Goal: Information Seeking & Learning: Learn about a topic

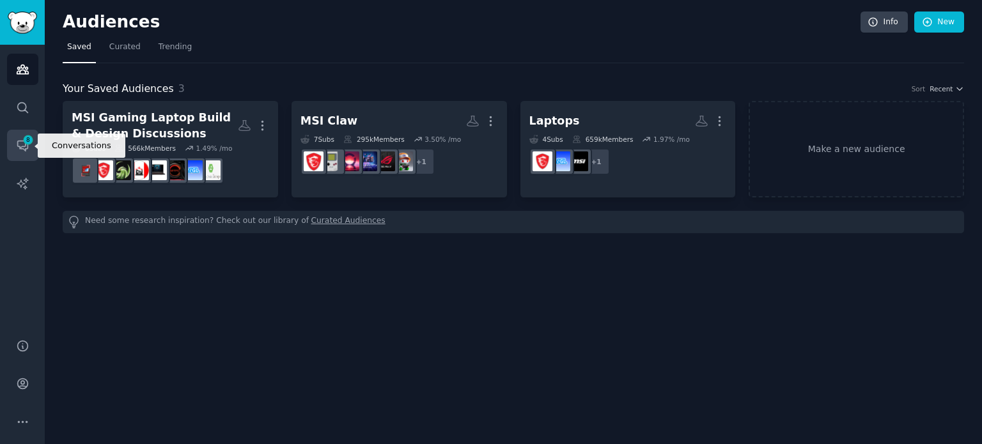
click at [24, 131] on link "Conversations 8" at bounding box center [22, 145] width 31 height 31
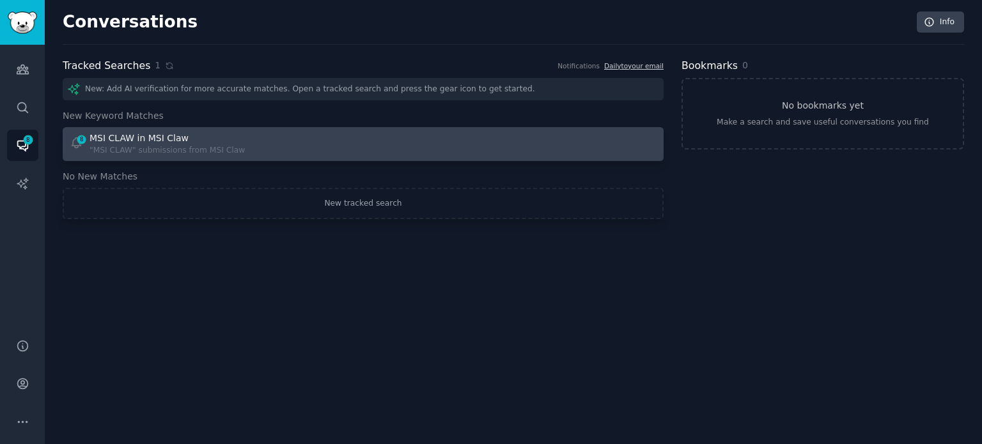
click at [168, 140] on div "MSI CLAW in MSI Claw" at bounding box center [139, 138] width 99 height 13
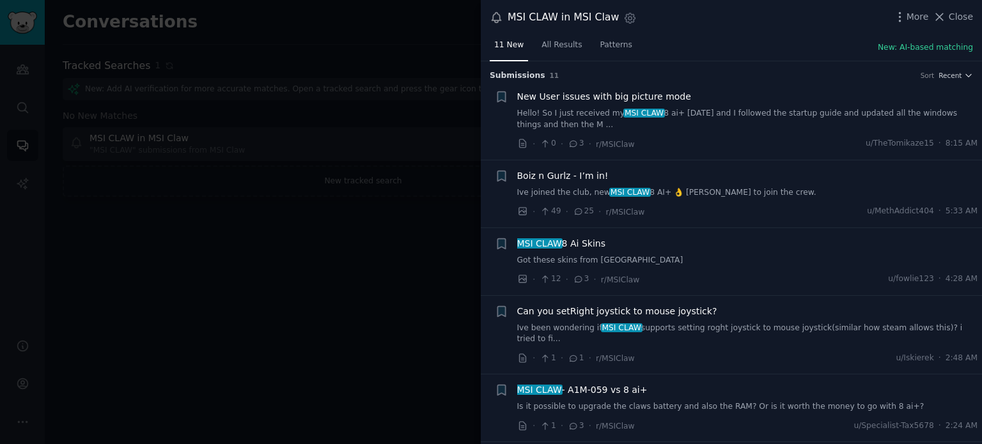
click at [583, 241] on span "MSI CLAW 8 Ai Skins" at bounding box center [561, 243] width 88 height 13
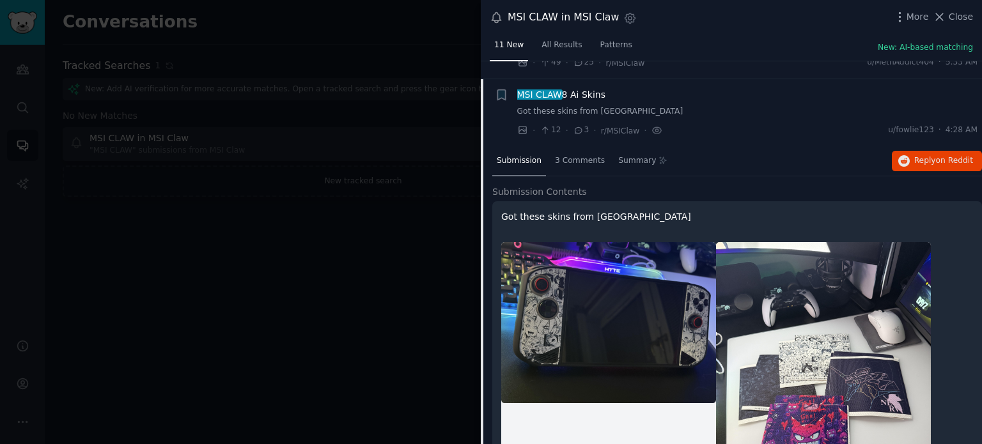
scroll to position [166, 0]
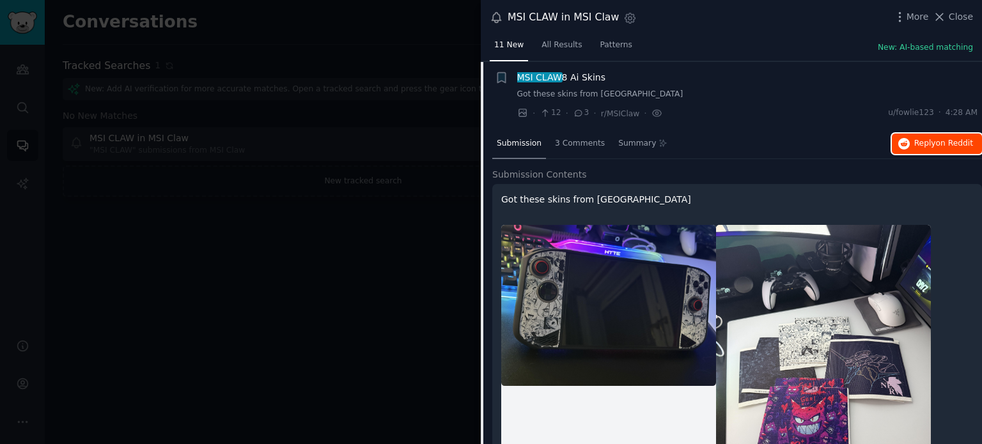
click at [942, 147] on span "Reply on Reddit" at bounding box center [943, 144] width 59 height 12
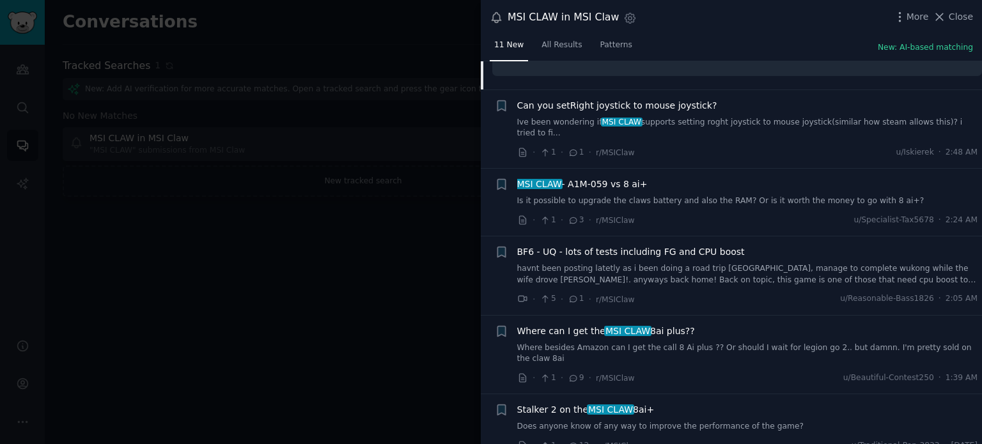
scroll to position [621, 0]
click at [641, 107] on span "Can you setRight joystick to mouse joystick?" at bounding box center [617, 104] width 200 height 13
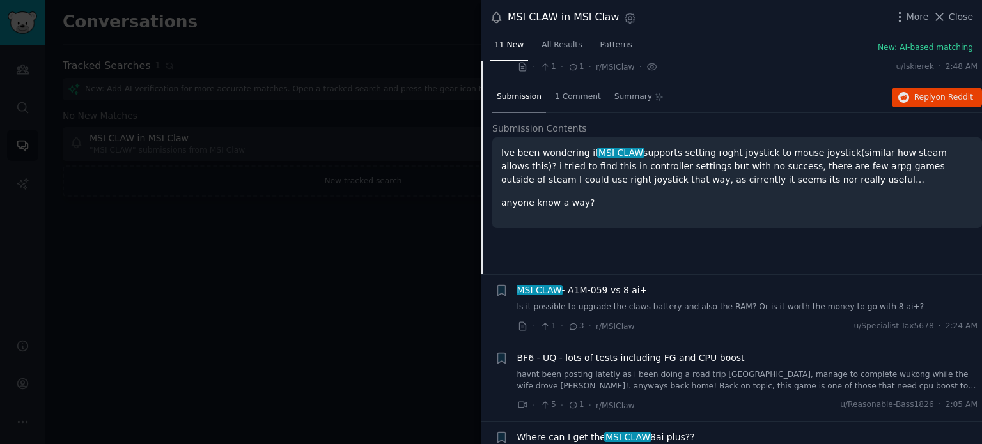
scroll to position [234, 0]
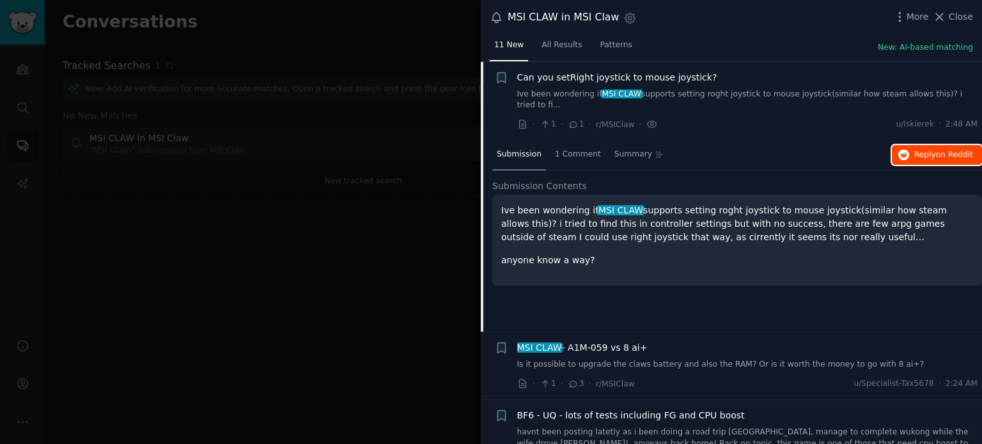
click at [926, 150] on span "Reply on Reddit" at bounding box center [943, 156] width 59 height 12
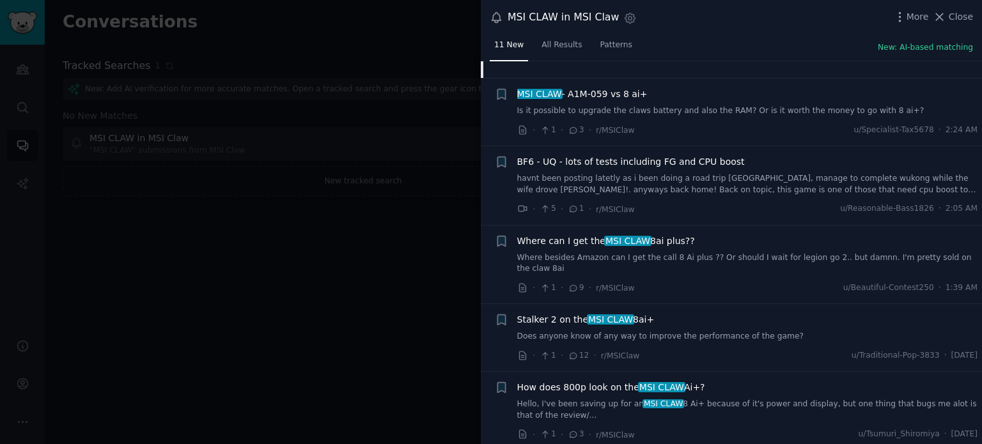
scroll to position [488, 0]
click at [610, 87] on span "MSI CLAW - A1M-059 vs 8 ai+" at bounding box center [582, 93] width 130 height 13
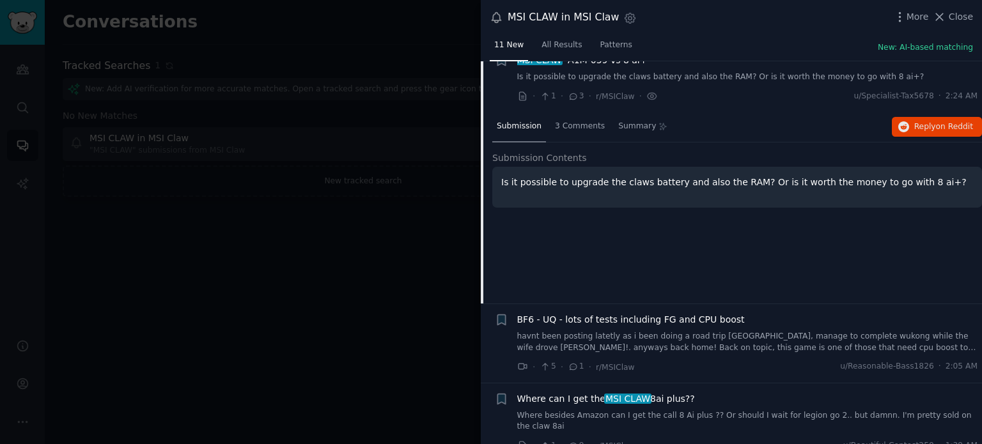
scroll to position [302, 0]
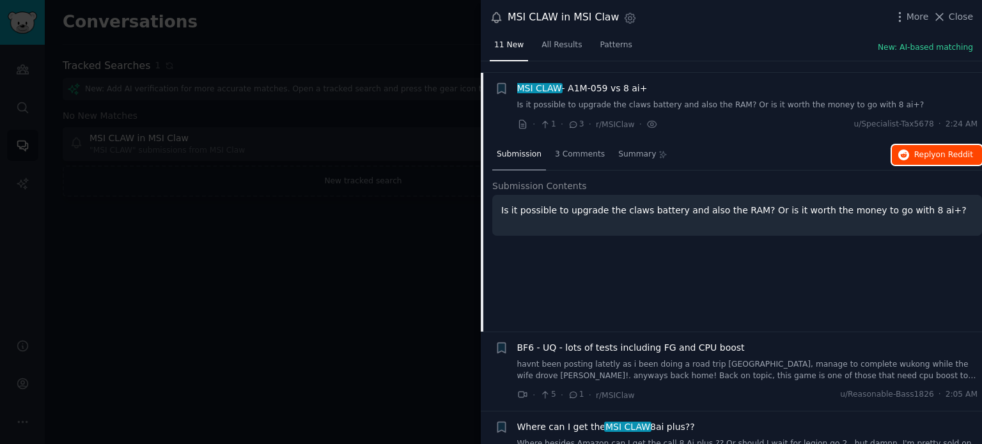
click at [960, 148] on button "Reply on Reddit" at bounding box center [937, 155] width 90 height 20
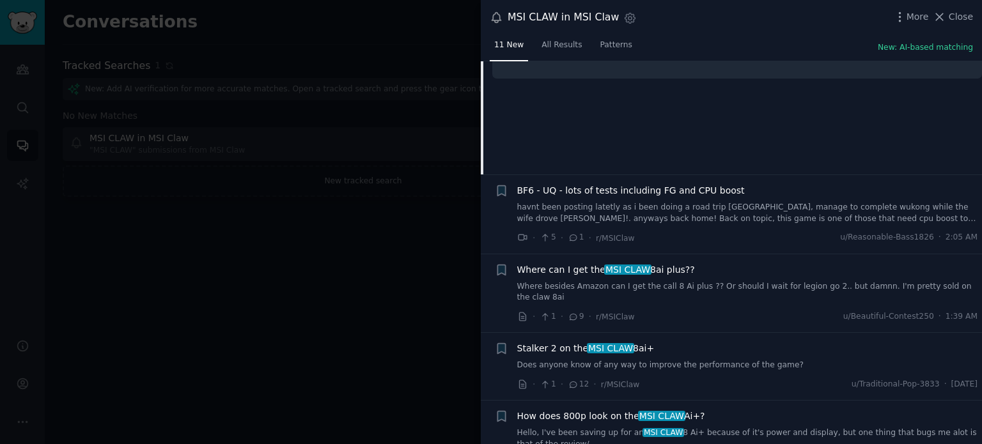
scroll to position [460, 0]
click at [596, 263] on span "Where can I get the MSI CLAW 8ai plus??" at bounding box center [606, 269] width 178 height 13
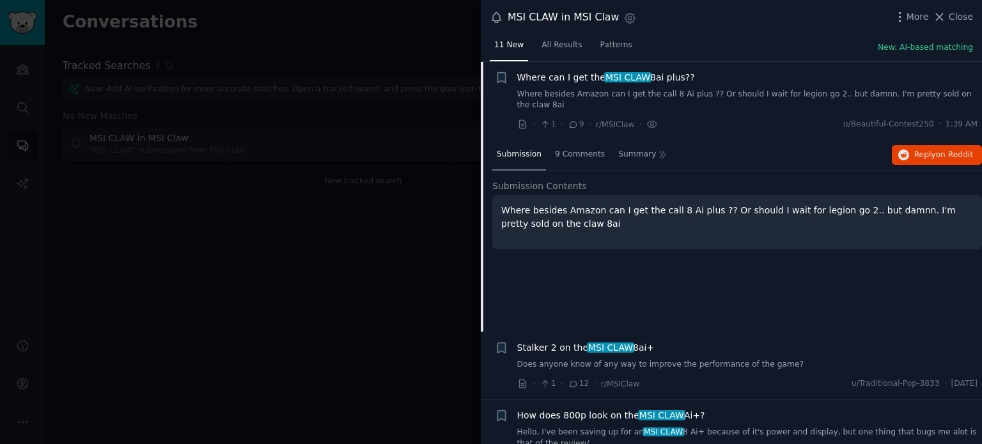
scroll to position [448, 0]
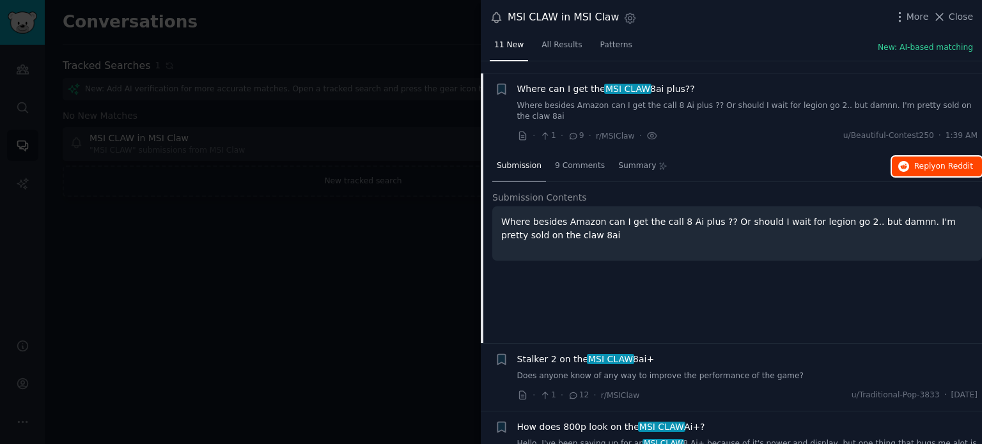
click at [908, 161] on icon "button" at bounding box center [904, 167] width 12 height 12
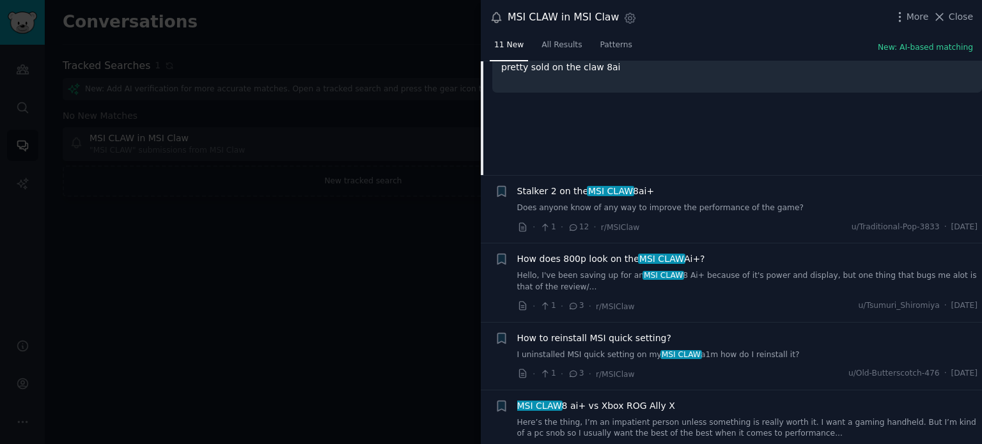
click at [660, 254] on span "MSI CLAW" at bounding box center [661, 259] width 47 height 10
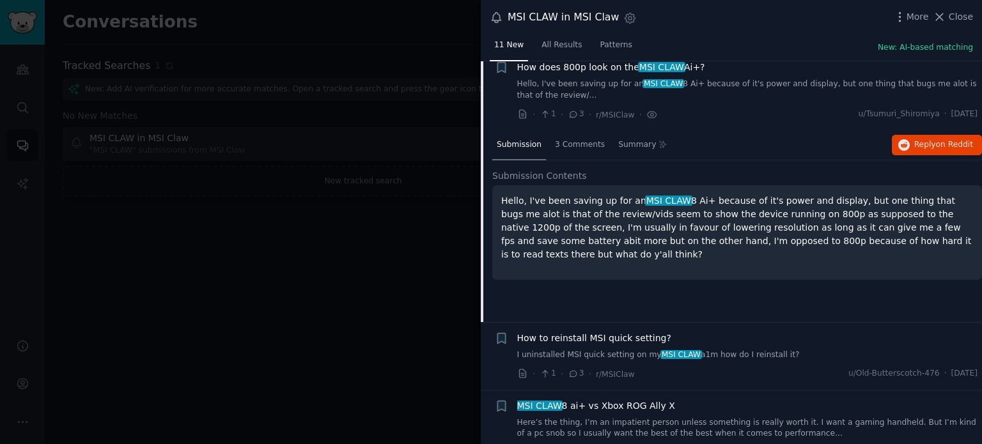
scroll to position [583, 0]
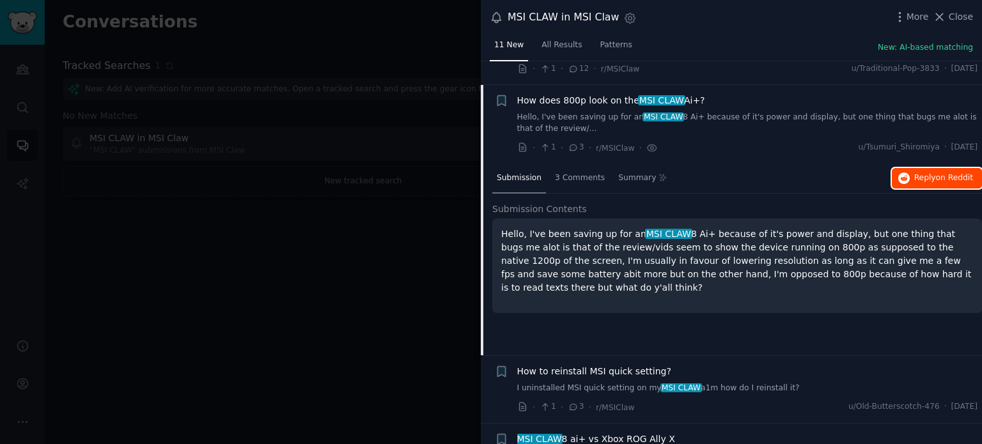
click at [917, 173] on span "Reply on Reddit" at bounding box center [943, 179] width 59 height 12
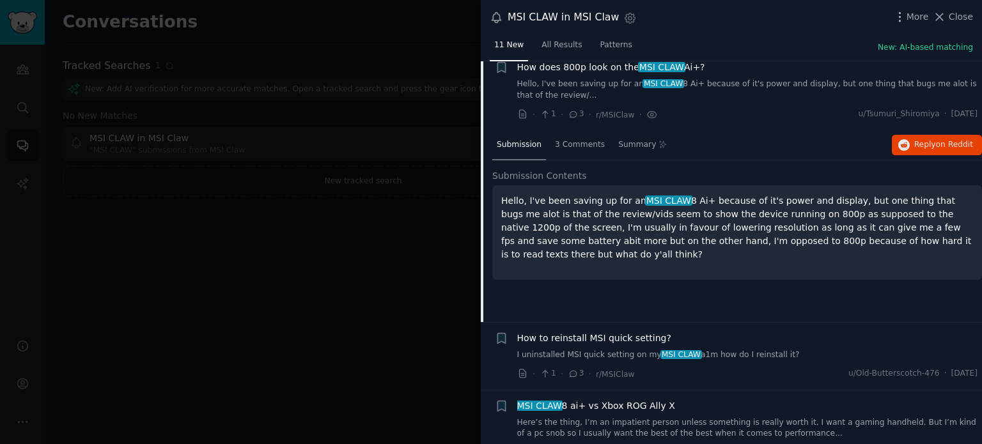
click at [591, 400] on span "MSI CLAW 8 ai+ vs Xbox ROG Ally X" at bounding box center [596, 406] width 158 height 13
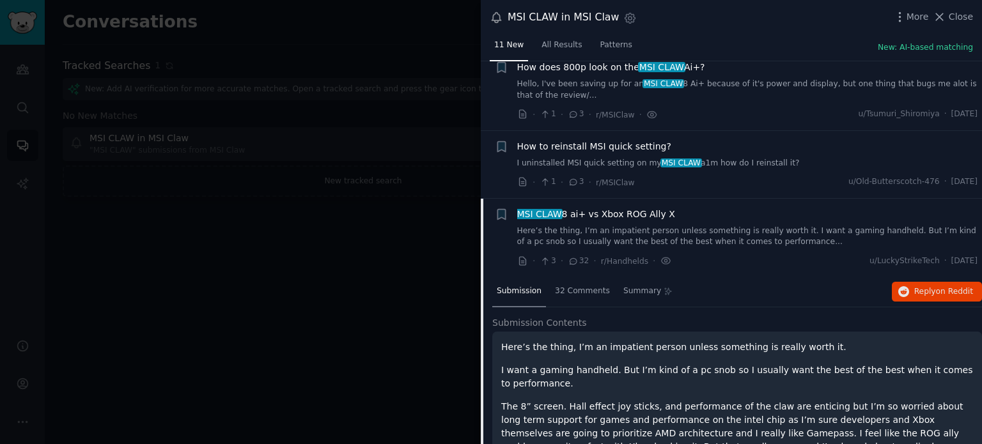
scroll to position [694, 0]
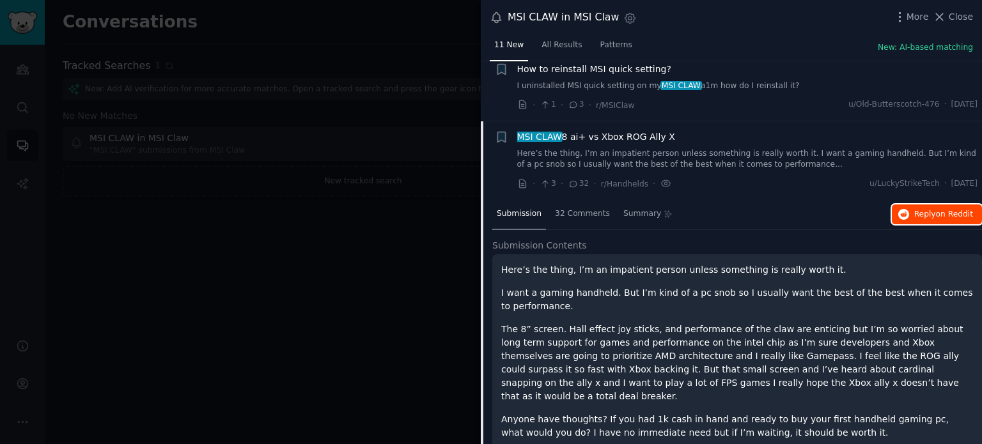
click at [936, 210] on span "on Reddit" at bounding box center [954, 214] width 37 height 9
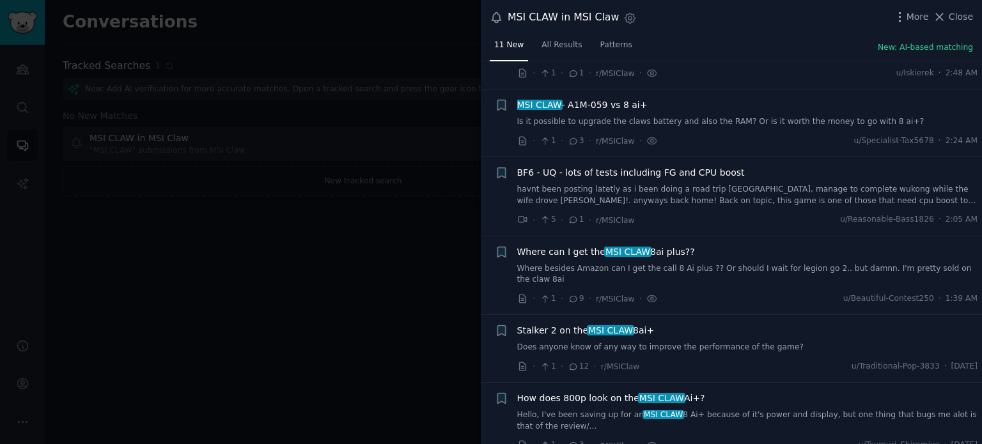
scroll to position [0, 0]
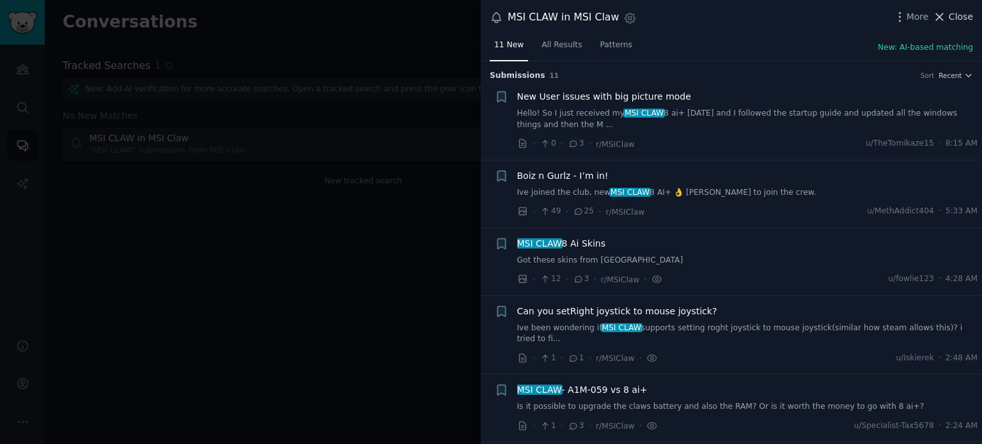
click at [969, 13] on span "Close" at bounding box center [961, 16] width 24 height 13
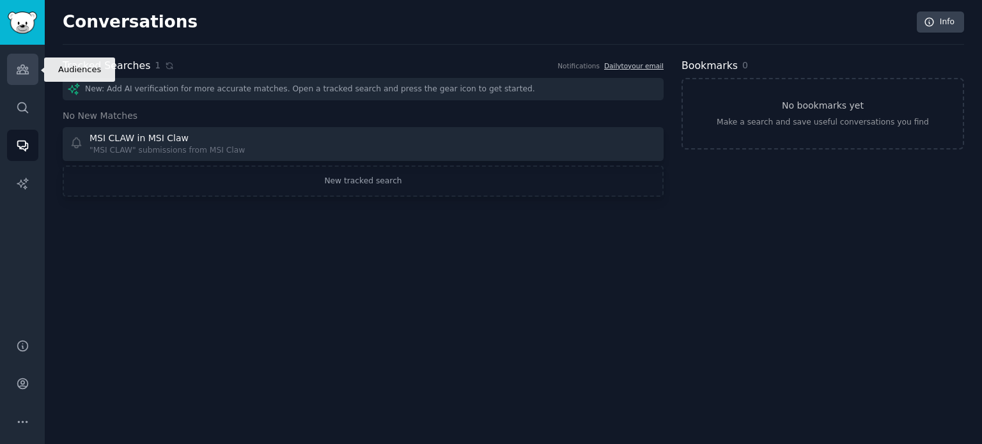
click at [21, 81] on link "Audiences" at bounding box center [22, 69] width 31 height 31
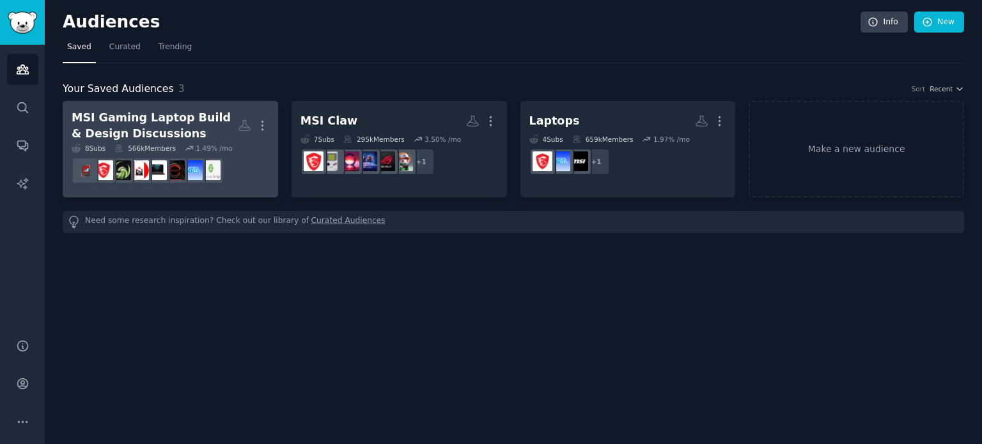
click at [179, 128] on div "MSI Gaming Laptop Build & Design Discussions" at bounding box center [155, 125] width 166 height 31
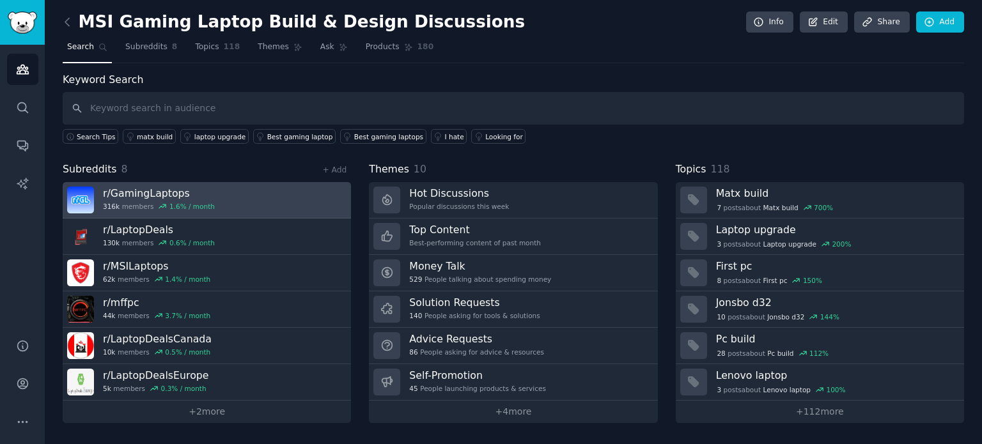
click at [174, 196] on h3 "r/ GamingLaptops" at bounding box center [159, 193] width 112 height 13
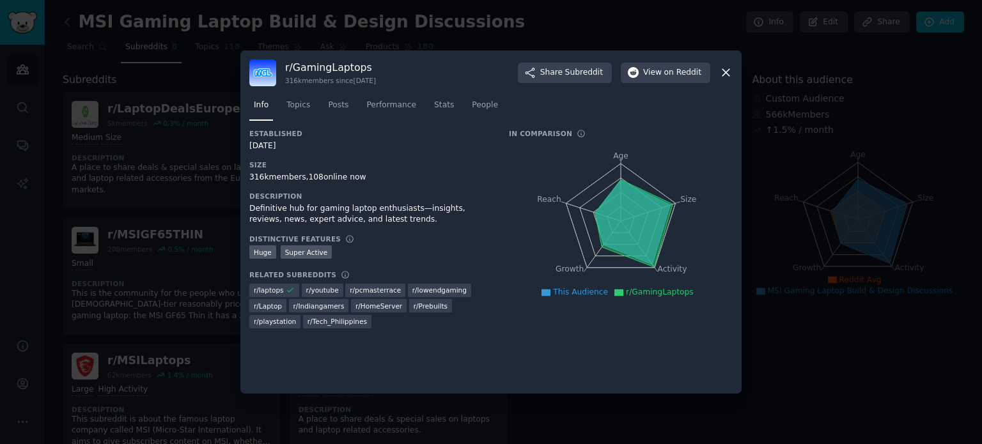
click at [726, 72] on icon at bounding box center [725, 73] width 7 height 7
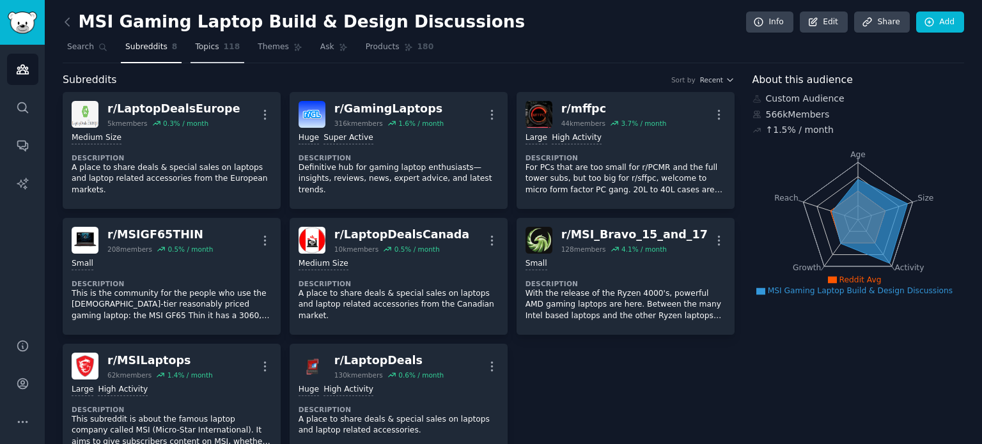
click at [219, 53] on link "Topics 118" at bounding box center [218, 50] width 54 height 26
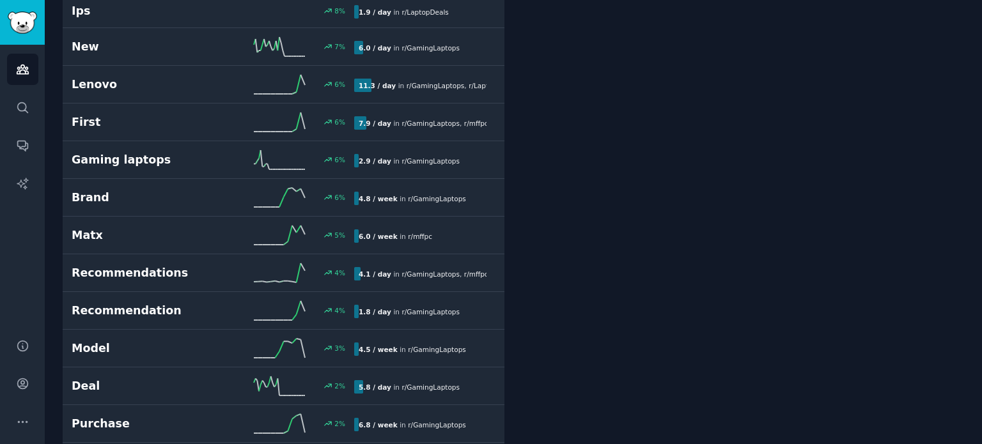
scroll to position [1864, 0]
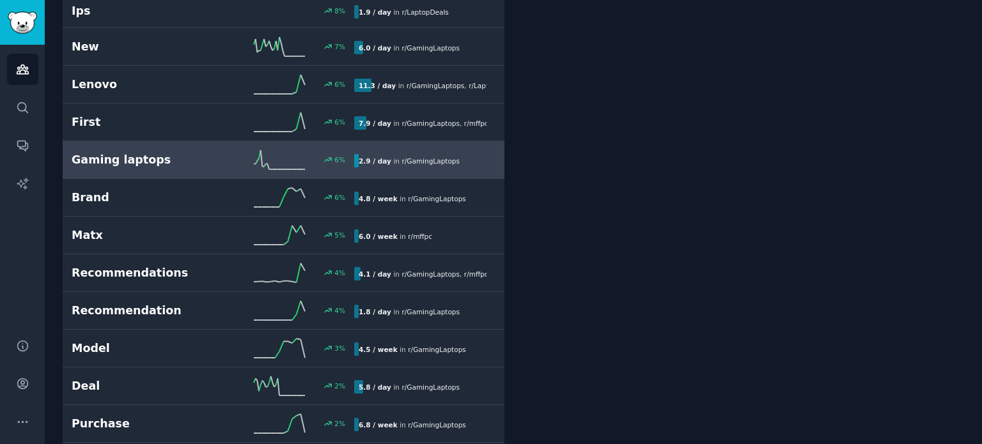
click at [397, 160] on div "Gaming laptops 6 % 2.9 / day in r/ GamingLaptops 6% increase in mentions recent…" at bounding box center [284, 159] width 424 height 19
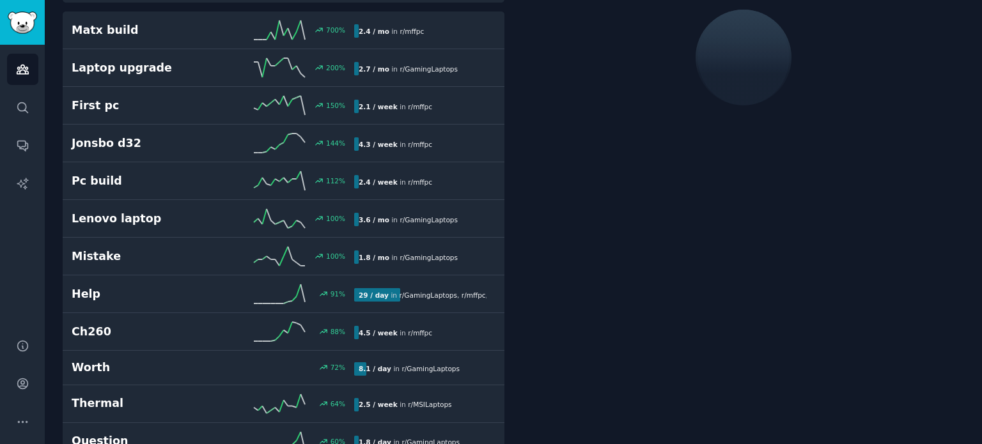
scroll to position [71, 0]
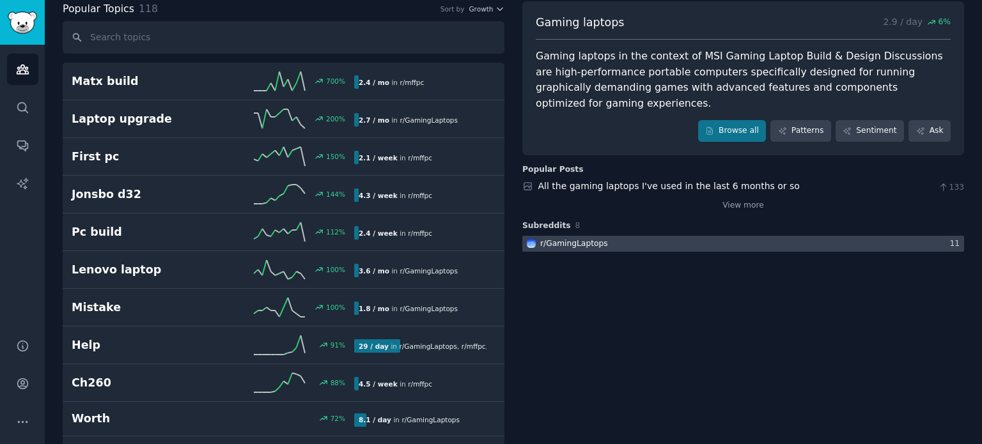
click at [713, 236] on div at bounding box center [743, 244] width 442 height 16
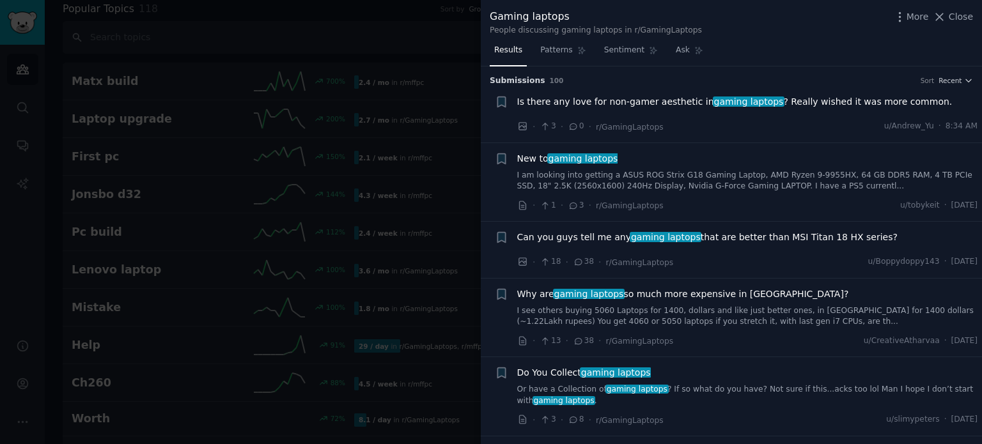
click at [784, 102] on span "Is there any love for non-gamer aesthetic in gaming laptops ? Really wished it …" at bounding box center [734, 101] width 435 height 13
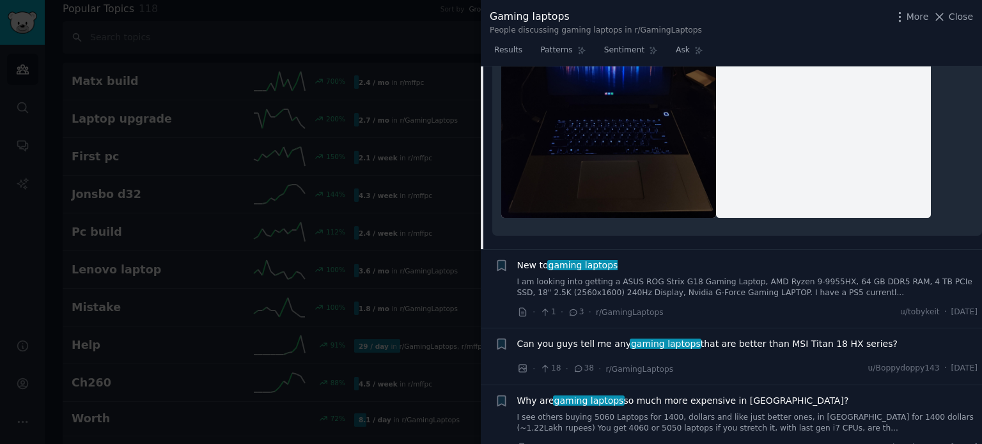
scroll to position [367, 0]
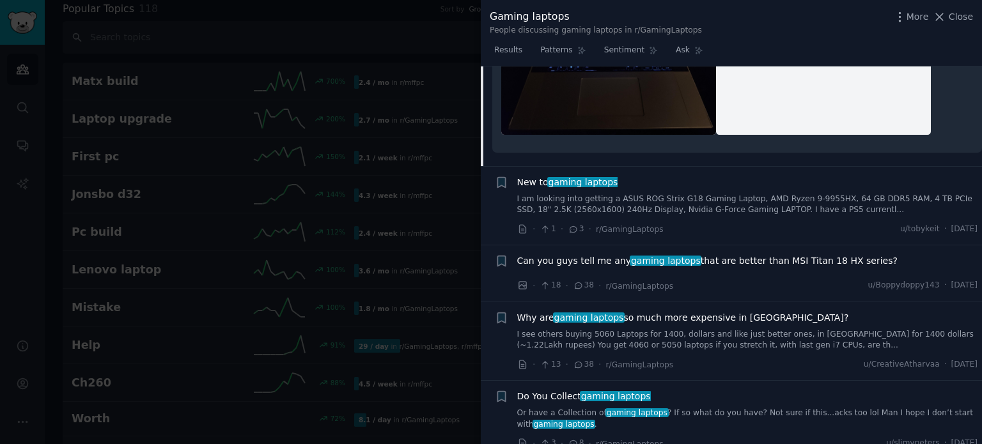
click at [589, 177] on span "gaming laptops" at bounding box center [583, 182] width 72 height 10
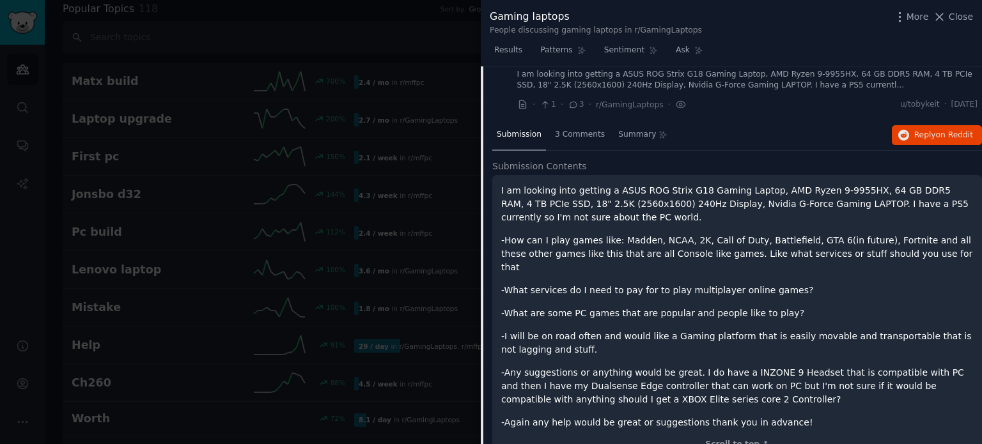
scroll to position [77, 0]
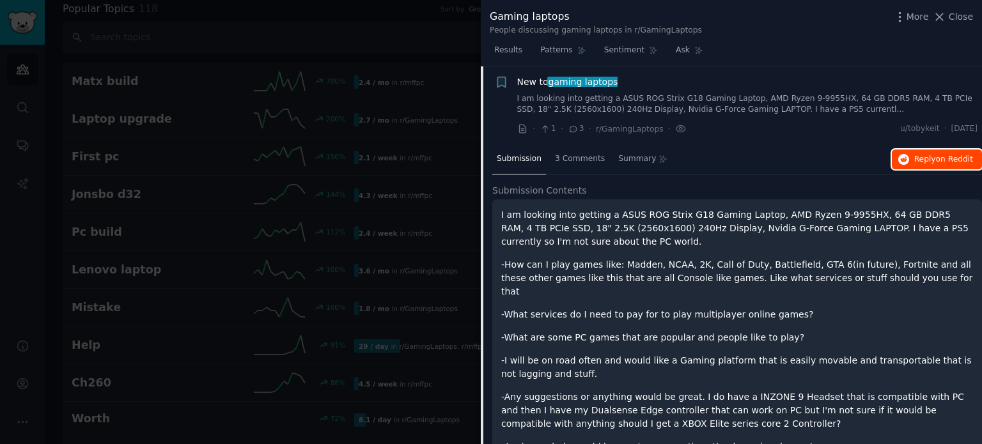
click at [921, 166] on button "Reply on Reddit" at bounding box center [937, 160] width 90 height 20
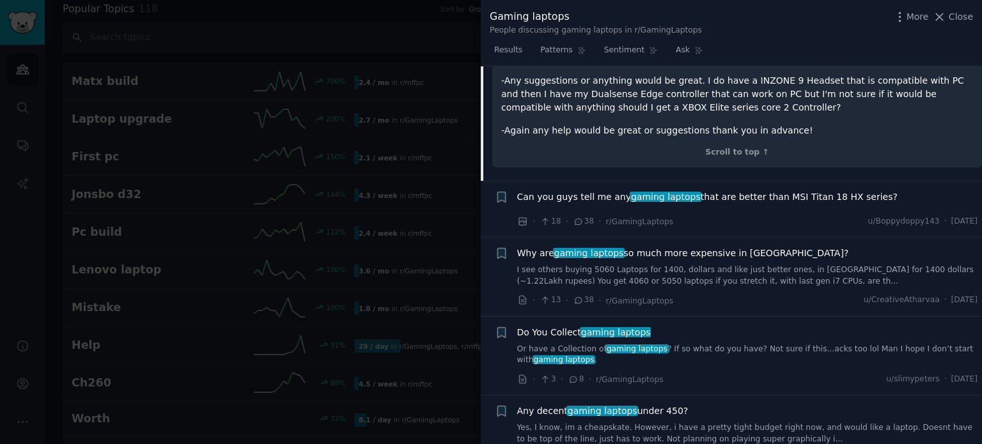
click at [690, 191] on span "Can you guys tell me any gaming laptops that are better than MSI Titan 18 HX se…" at bounding box center [707, 197] width 380 height 13
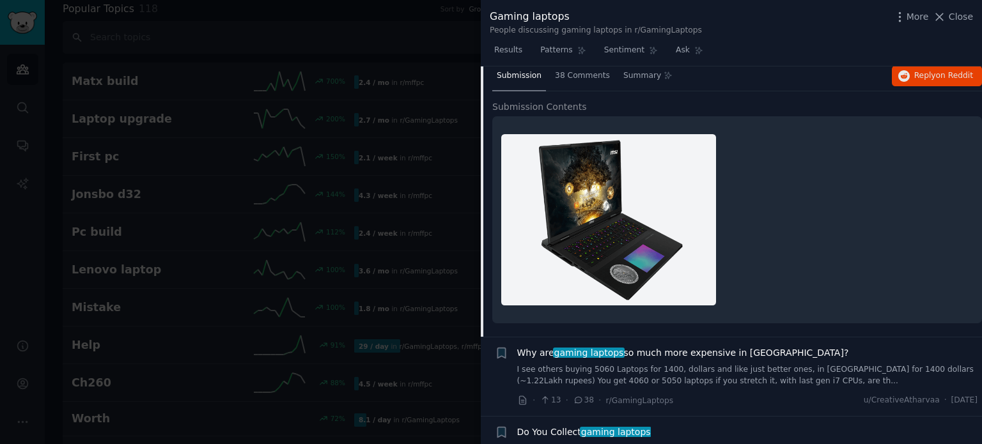
scroll to position [155, 0]
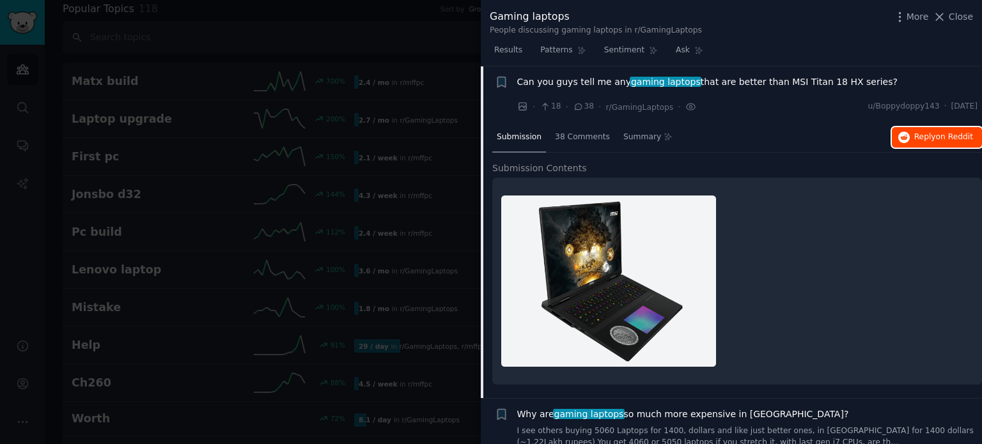
click at [928, 134] on span "Reply on Reddit" at bounding box center [943, 138] width 59 height 12
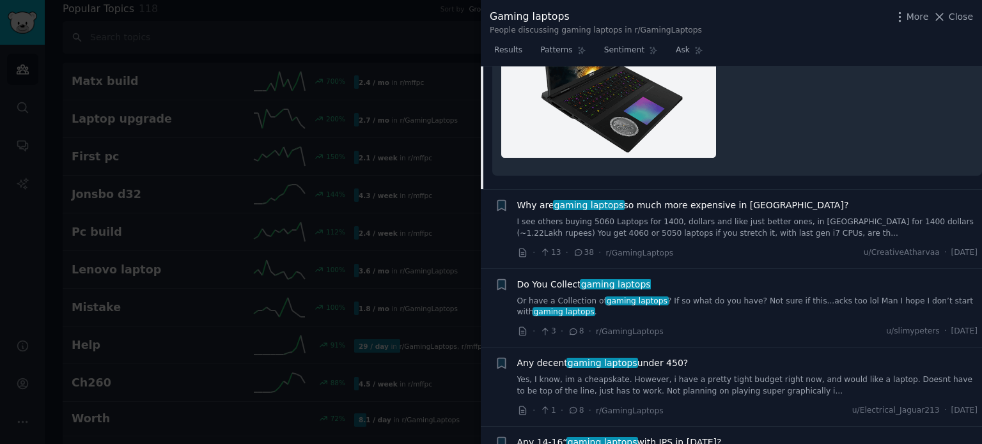
scroll to position [364, 0]
click at [670, 201] on span "Why are gaming laptops so much more expensive in [GEOGRAPHIC_DATA]?" at bounding box center [683, 205] width 332 height 13
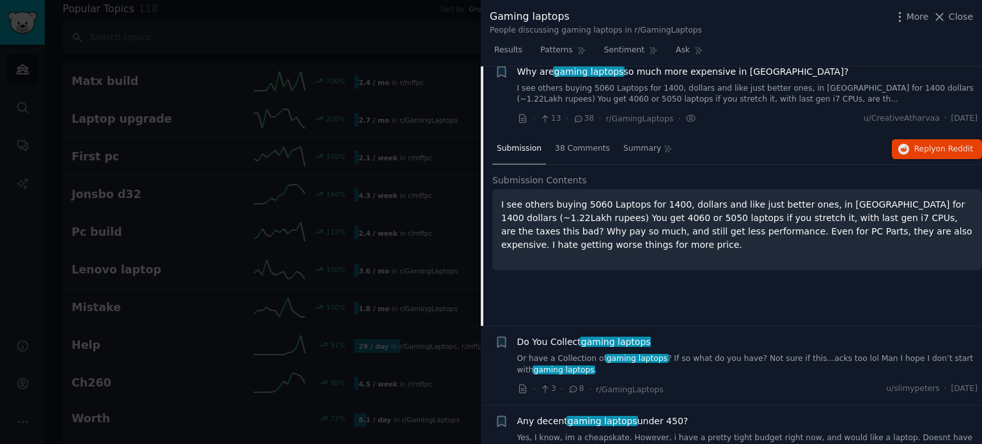
scroll to position [212, 0]
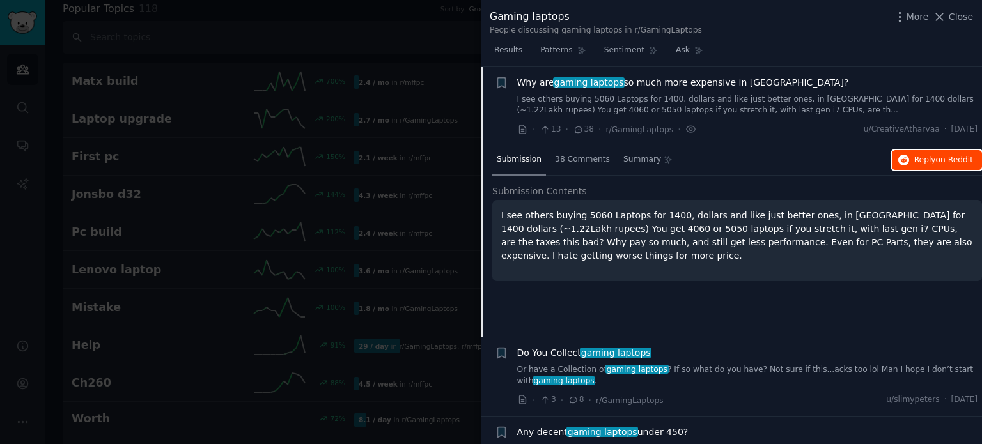
click at [930, 164] on span "Reply on Reddit" at bounding box center [943, 161] width 59 height 12
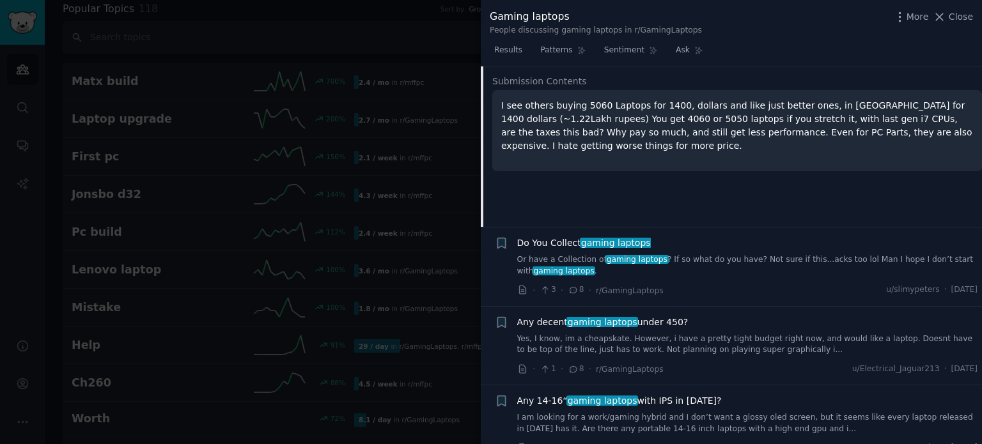
scroll to position [321, 0]
click at [607, 238] on span "gaming laptops" at bounding box center [616, 243] width 72 height 10
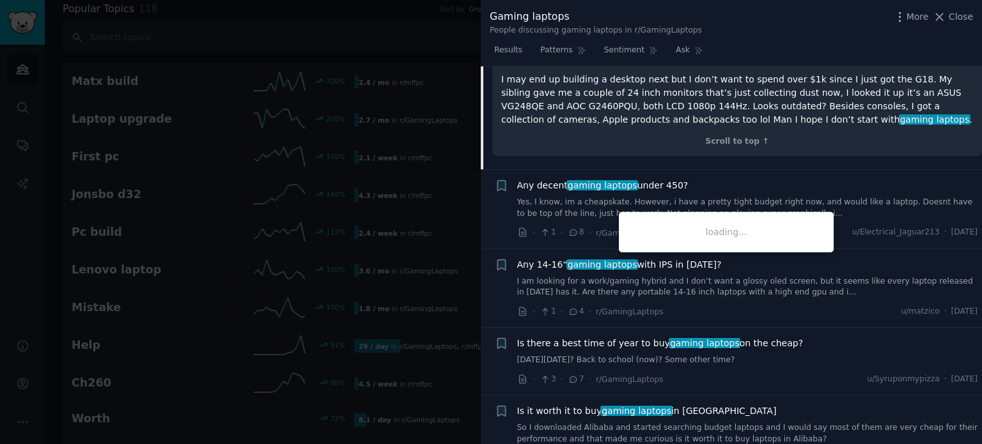
scroll to position [744, 0]
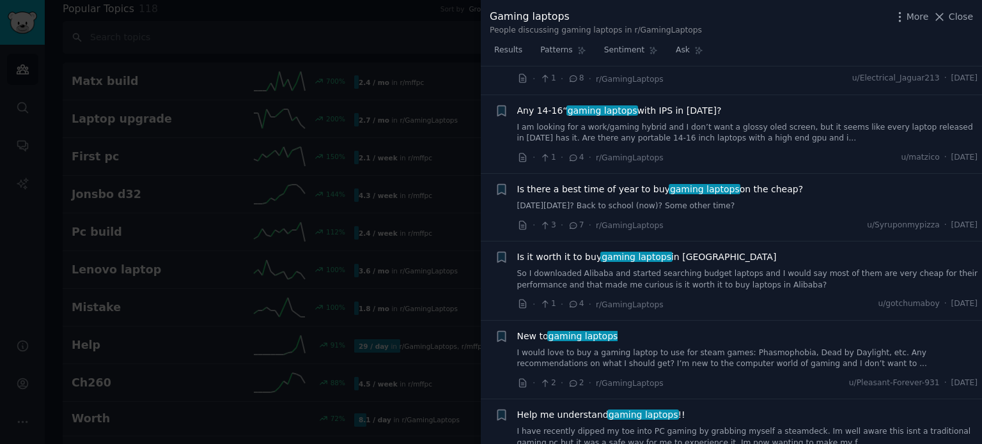
click at [688, 251] on span "Is it worth it to buy gaming laptops in alibaba" at bounding box center [647, 257] width 260 height 13
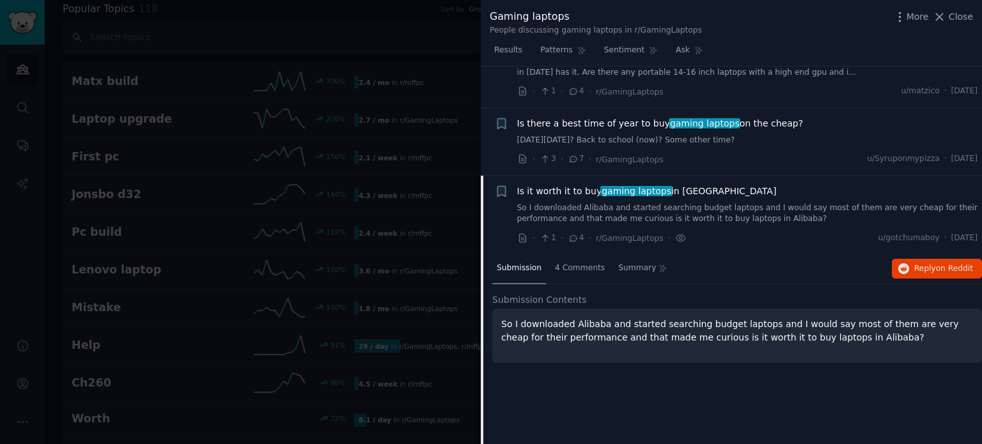
scroll to position [595, 0]
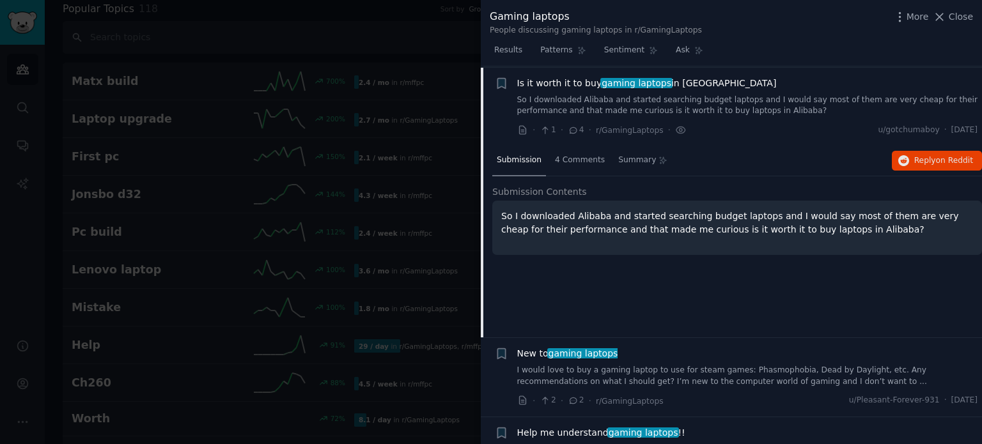
click at [931, 169] on div "Submission 4 Comments Summary Reply on Reddit" at bounding box center [737, 161] width 490 height 31
click at [932, 157] on span "Reply on Reddit" at bounding box center [943, 161] width 59 height 12
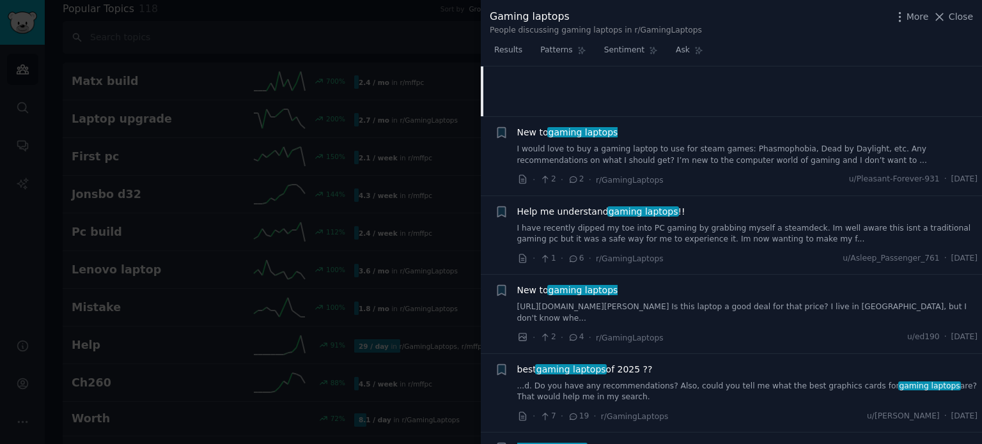
scroll to position [816, 0]
click at [596, 127] on span "gaming laptops" at bounding box center [583, 132] width 72 height 10
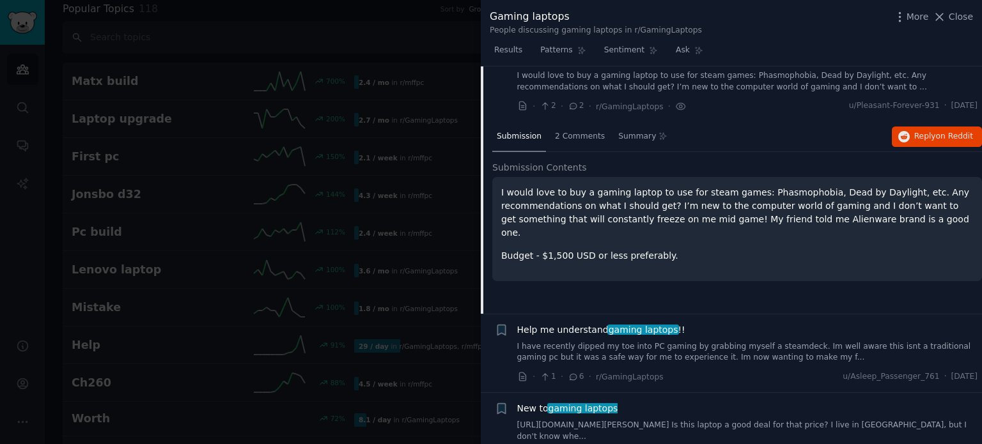
scroll to position [673, 0]
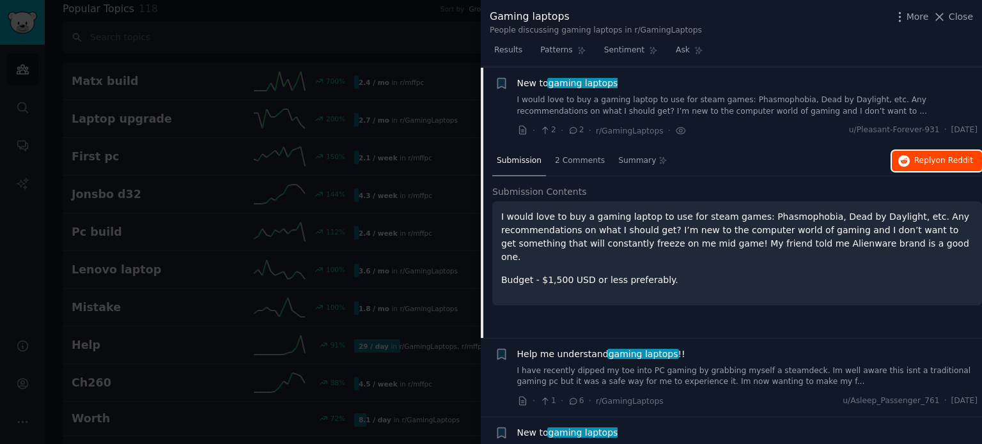
click at [921, 164] on span "Reply on Reddit" at bounding box center [943, 161] width 59 height 12
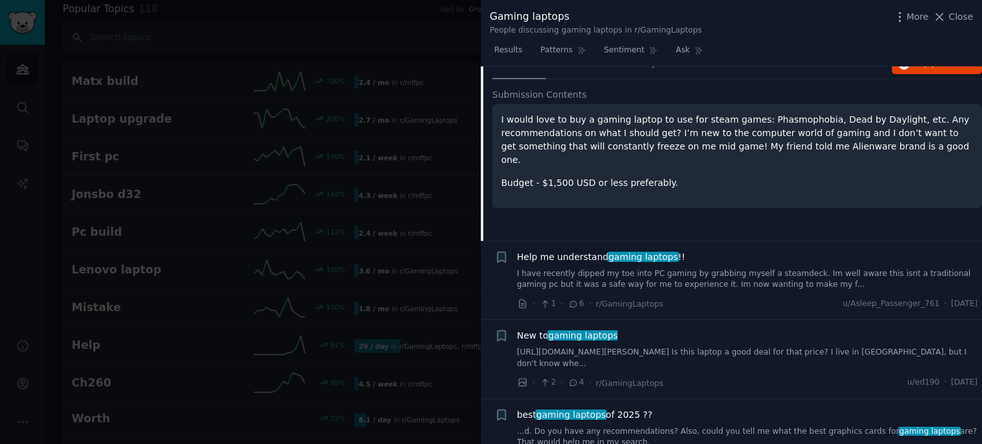
click at [951, 24] on div "More Close" at bounding box center [933, 17] width 80 height 16
click at [951, 22] on button "Close" at bounding box center [953, 16] width 40 height 13
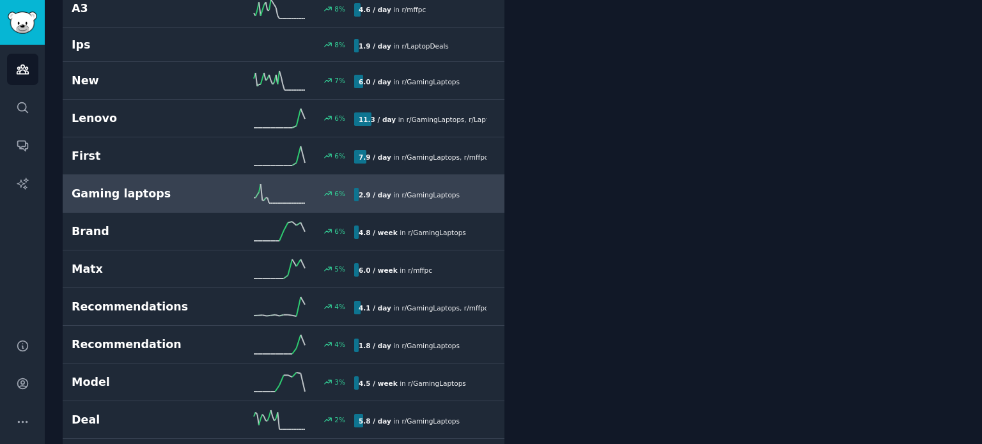
scroll to position [1831, 0]
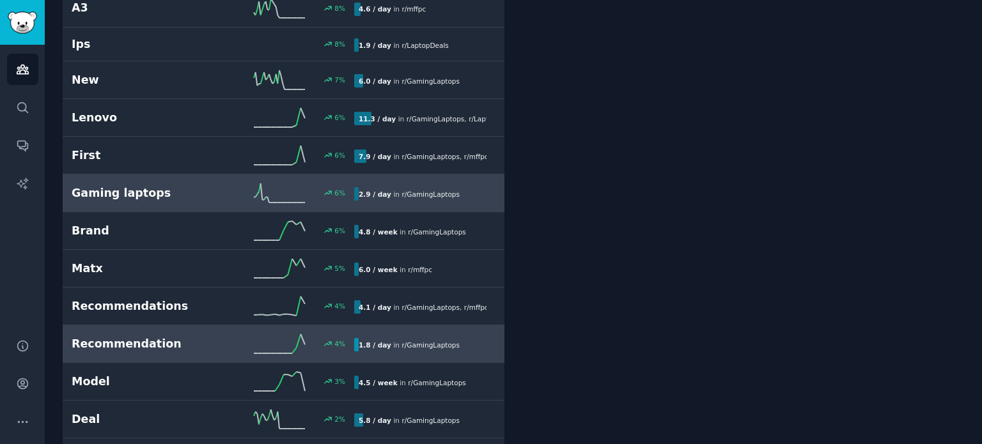
click at [302, 334] on icon at bounding box center [279, 343] width 51 height 19
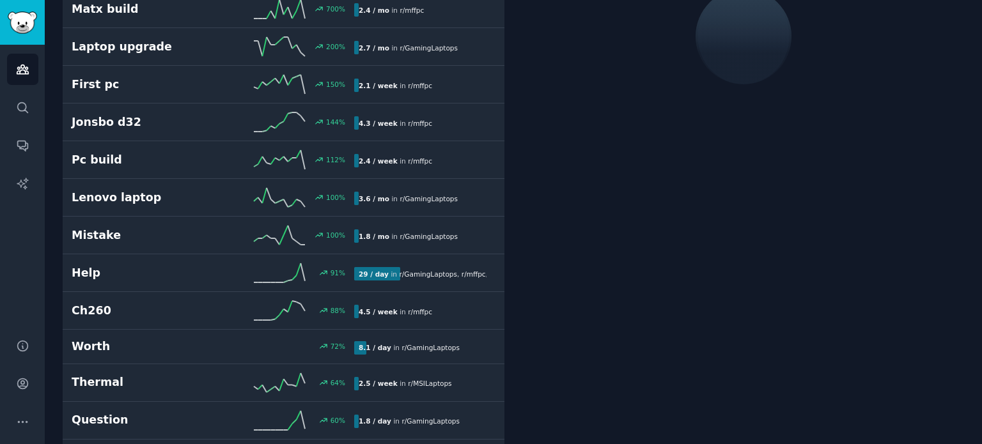
scroll to position [71, 0]
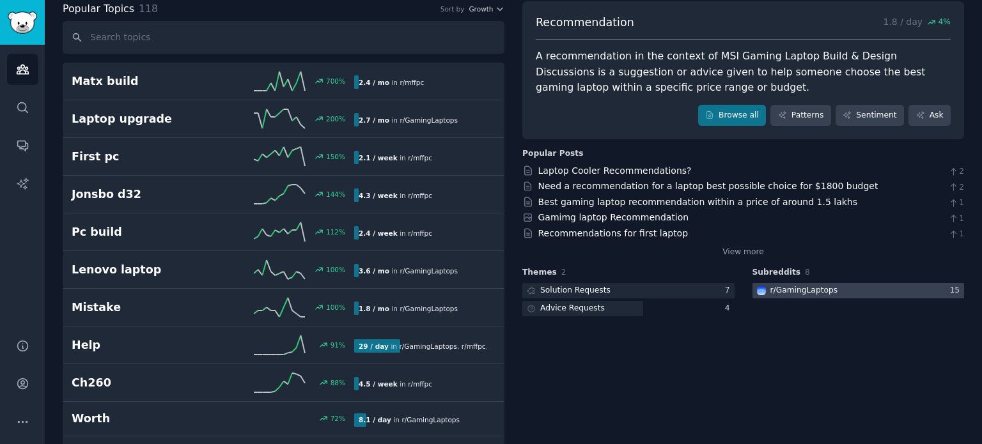
click at [826, 295] on div "r/ GamingLaptops" at bounding box center [804, 291] width 68 height 12
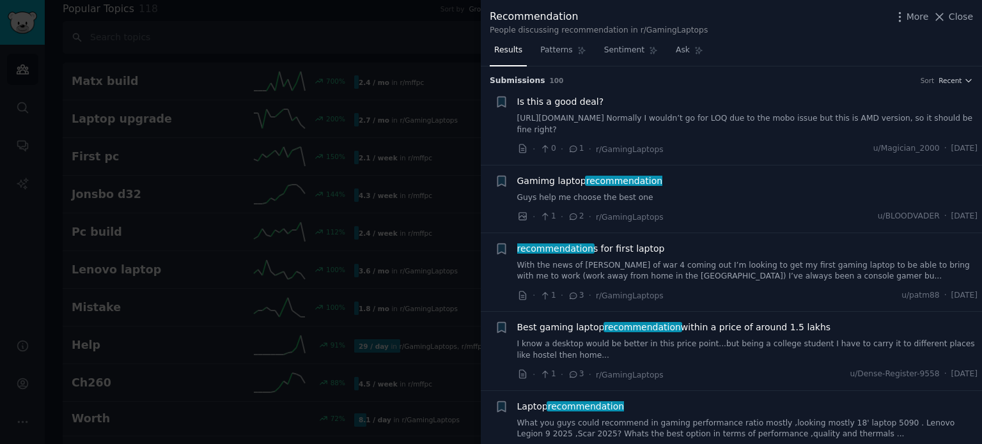
click at [586, 97] on span "Is this a good deal?" at bounding box center [560, 101] width 87 height 13
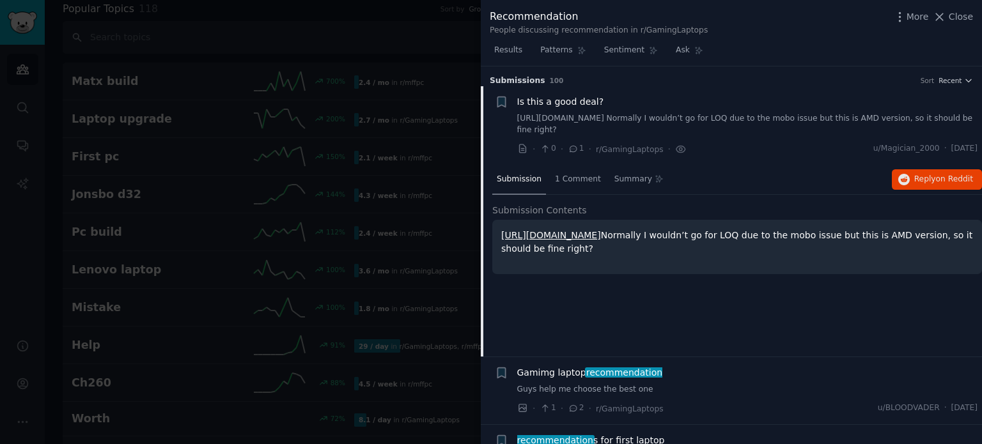
scroll to position [20, 0]
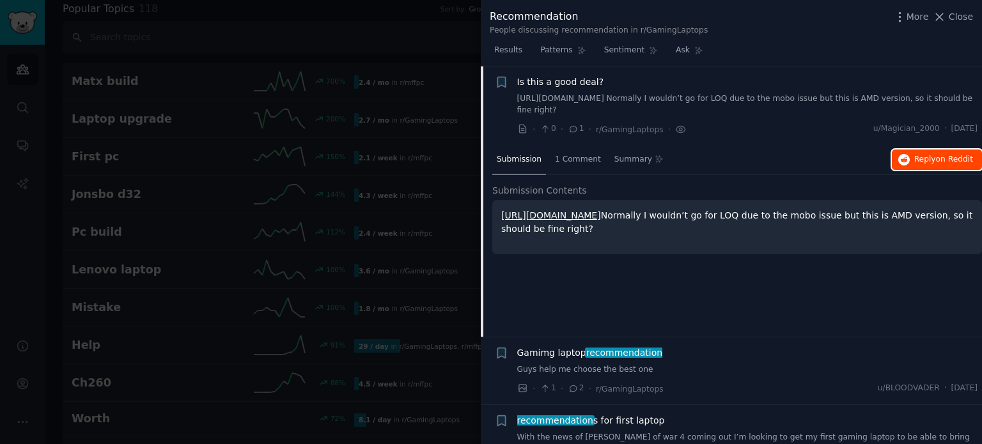
click at [926, 158] on span "Reply on Reddit" at bounding box center [943, 160] width 59 height 12
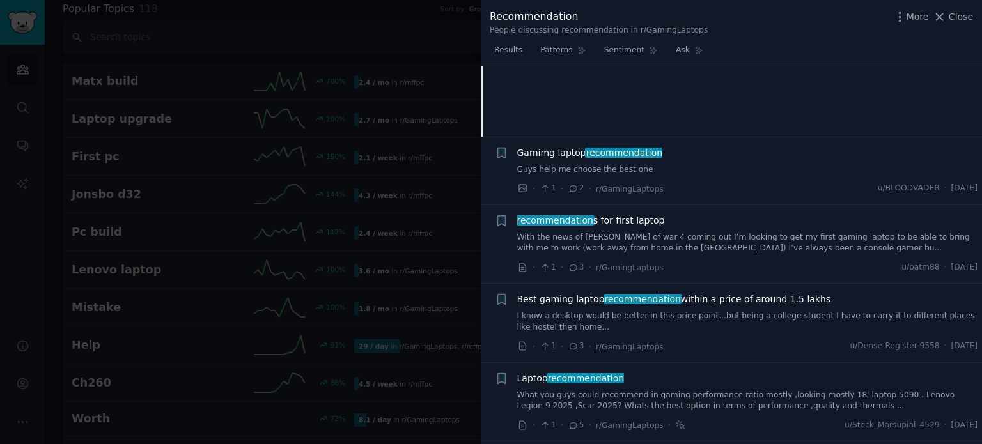
click at [619, 157] on span "recommendation" at bounding box center [624, 153] width 79 height 10
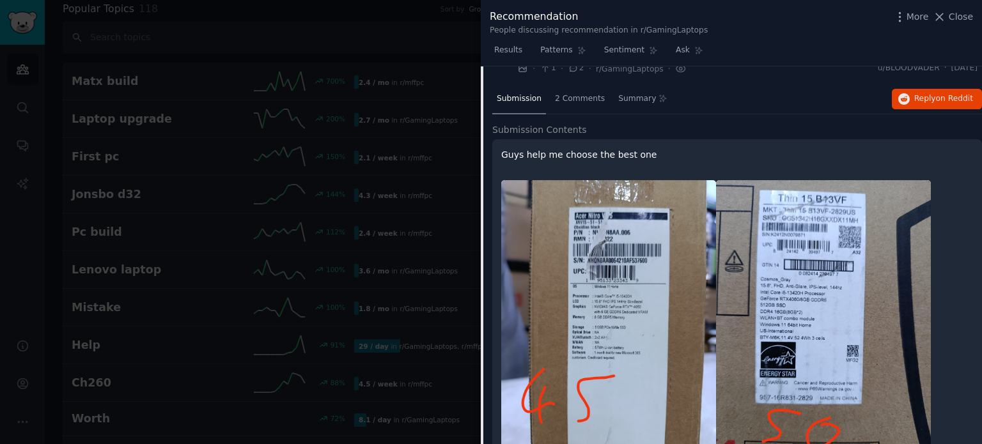
scroll to position [147, 0]
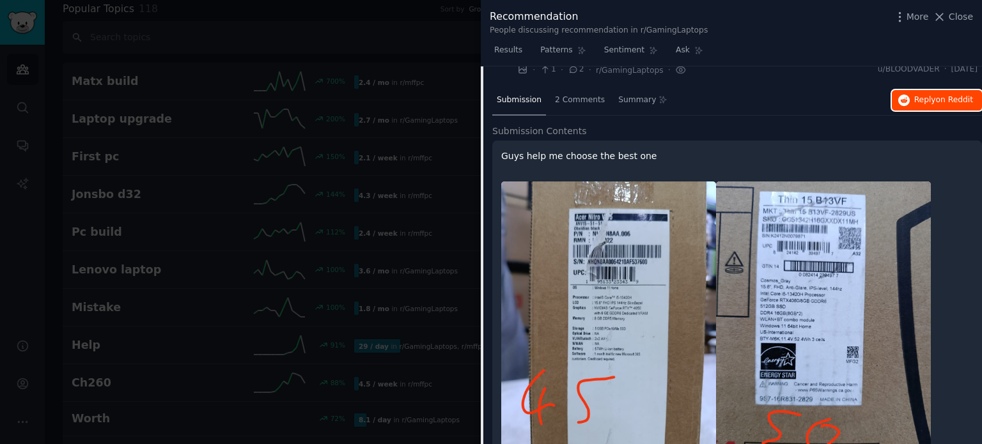
click at [928, 104] on span "Reply on Reddit" at bounding box center [943, 101] width 59 height 12
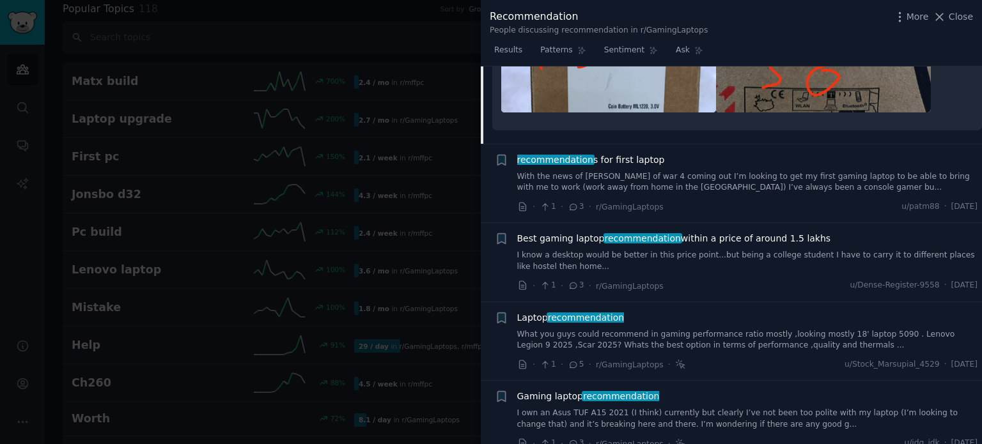
scroll to position [503, 0]
click at [572, 154] on span "recommendation" at bounding box center [555, 159] width 79 height 10
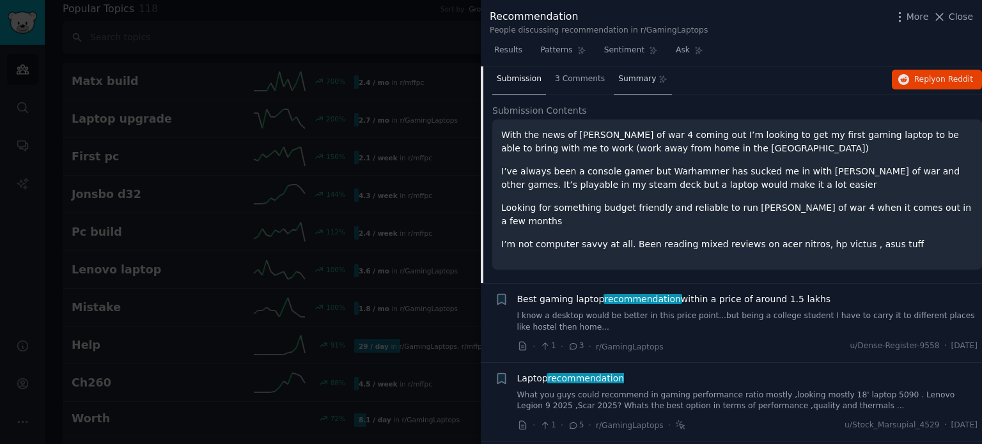
scroll to position [166, 0]
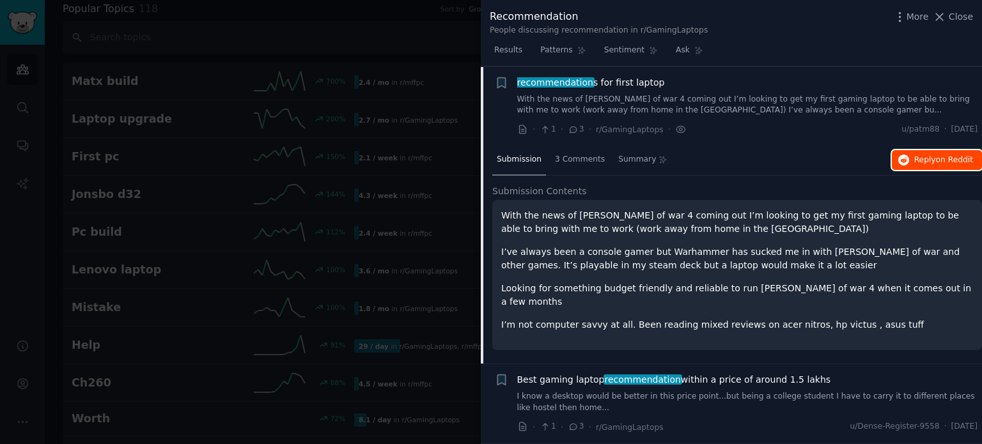
click at [906, 160] on icon "button" at bounding box center [904, 161] width 12 height 12
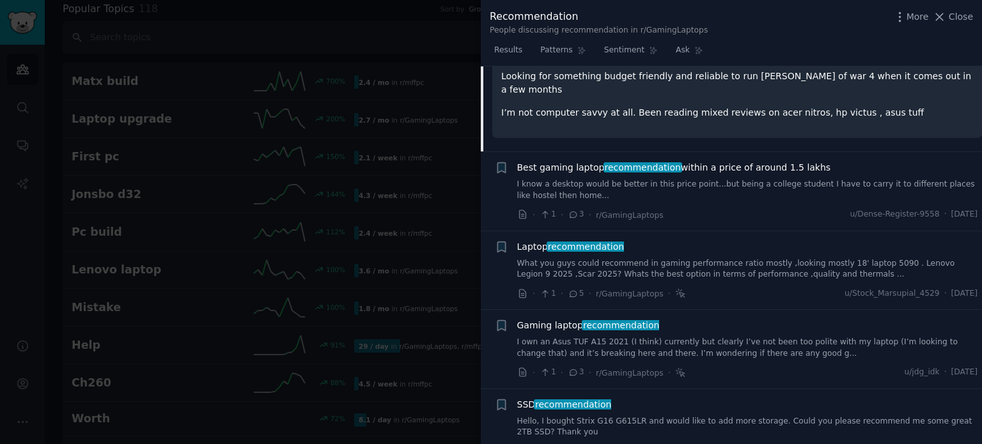
click at [745, 161] on span "Best gaming laptop recommendation within a price of around 1.5 lakhs" at bounding box center [674, 167] width 314 height 13
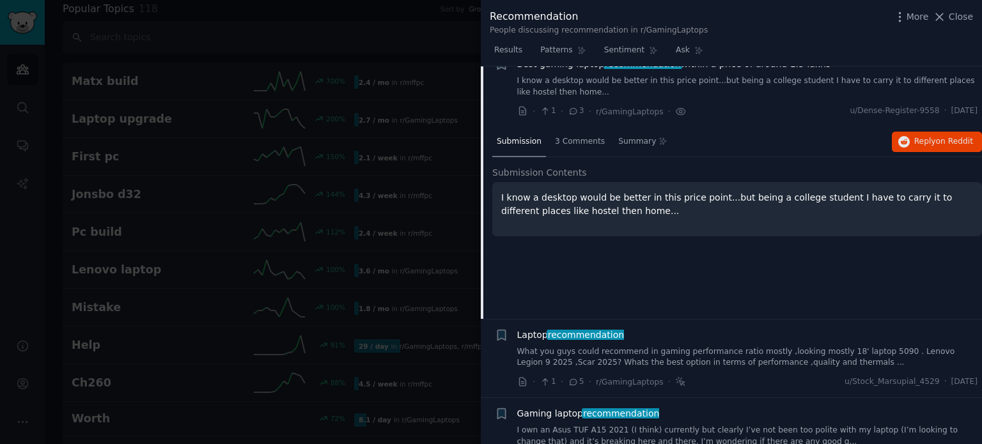
scroll to position [245, 0]
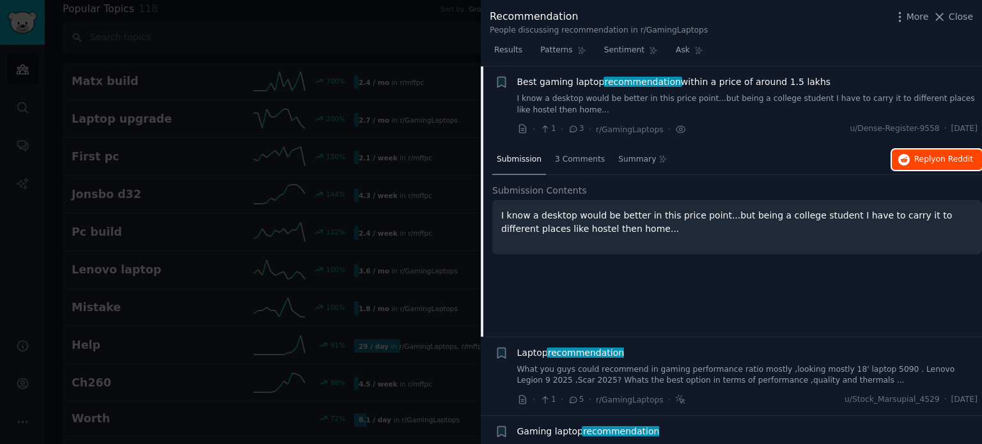
click at [951, 155] on span "on Reddit" at bounding box center [954, 159] width 37 height 9
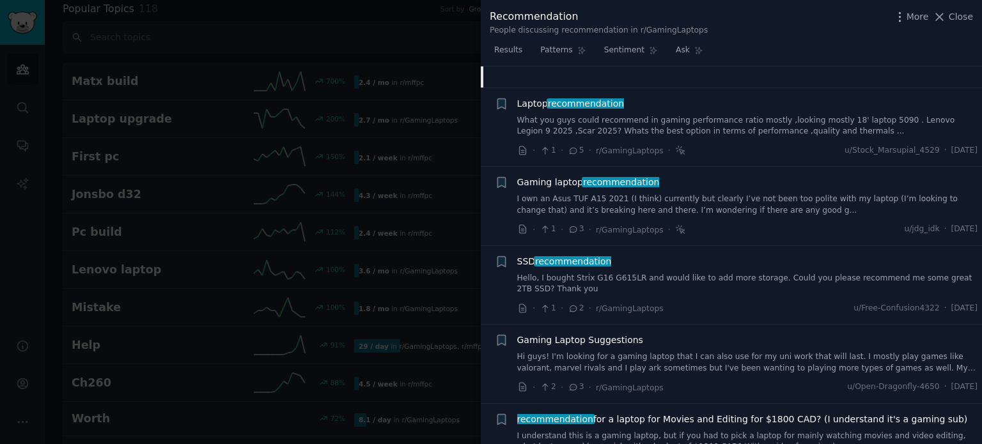
scroll to position [494, 0]
click at [586, 105] on span "recommendation" at bounding box center [586, 105] width 79 height 10
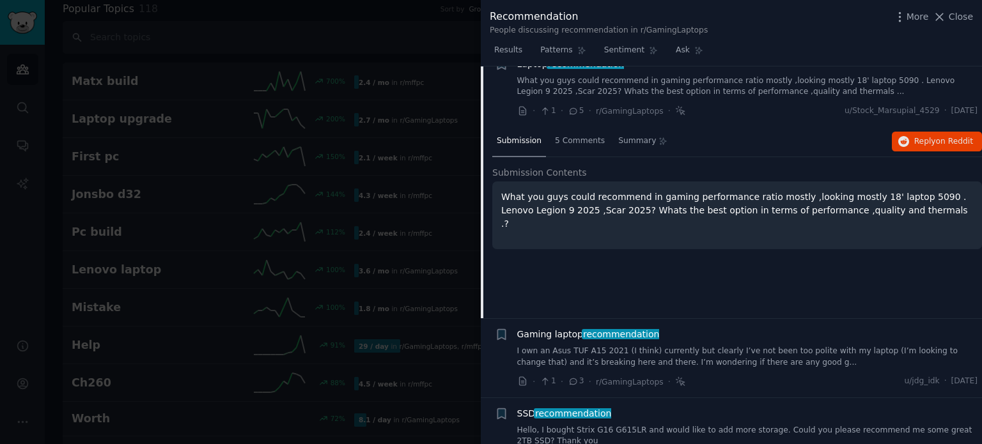
scroll to position [324, 0]
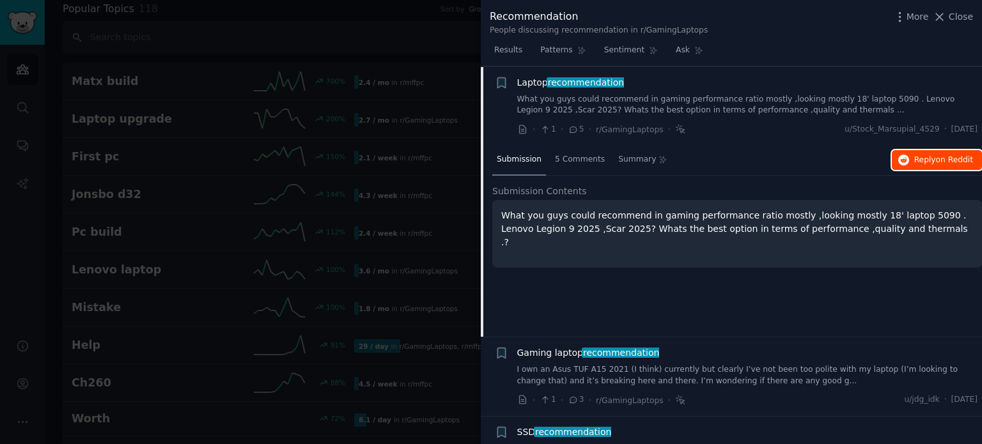
click at [921, 155] on span "Reply on Reddit" at bounding box center [943, 161] width 59 height 12
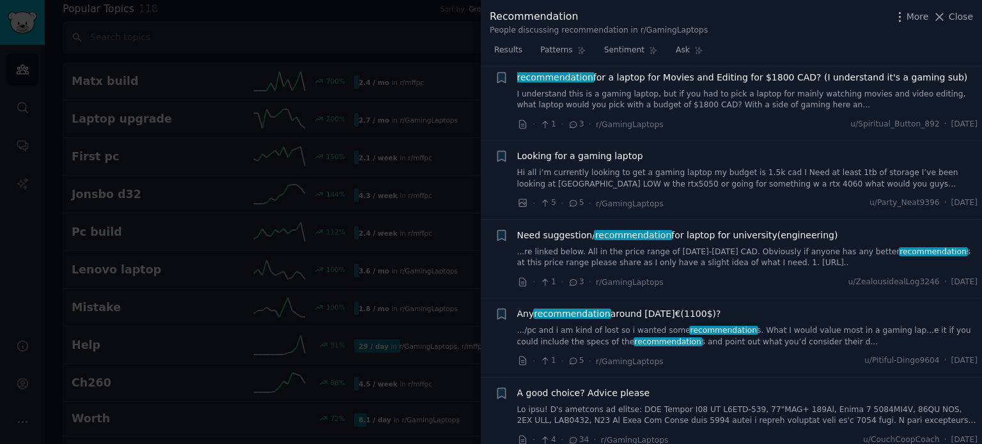
scroll to position [957, 0]
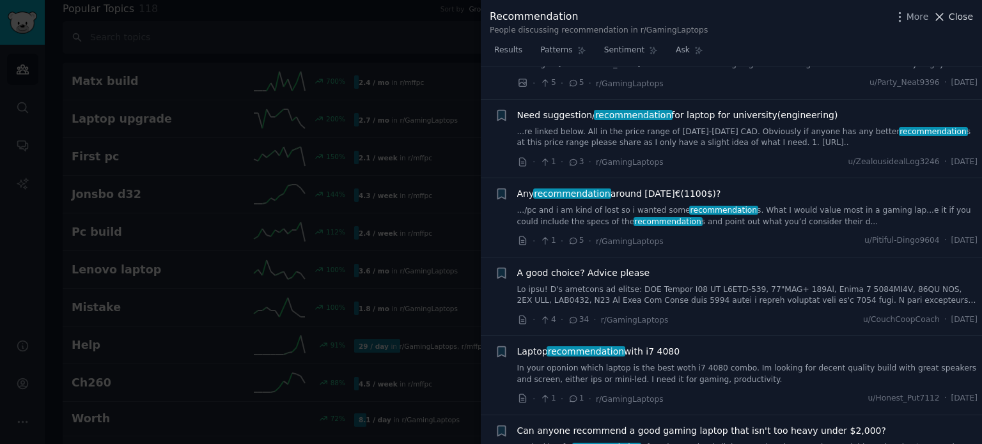
click at [953, 15] on span "Close" at bounding box center [961, 16] width 24 height 13
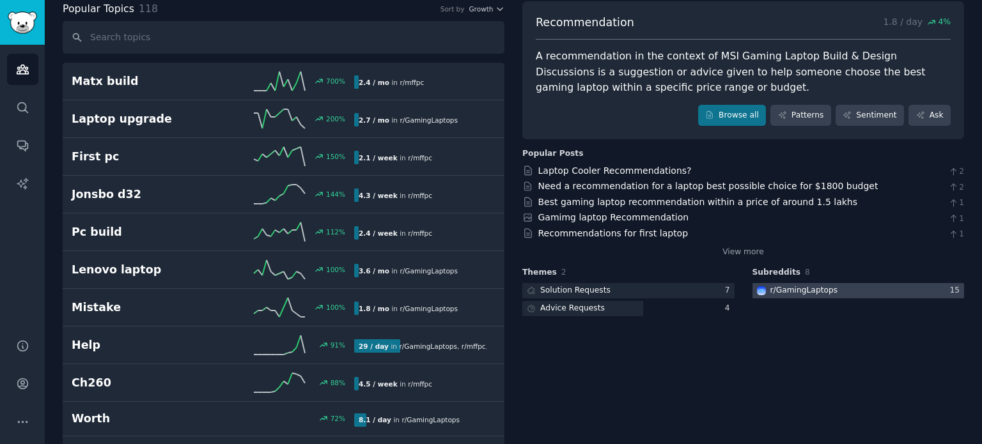
click at [789, 297] on div "r/ GamingLaptops" at bounding box center [796, 291] width 88 height 16
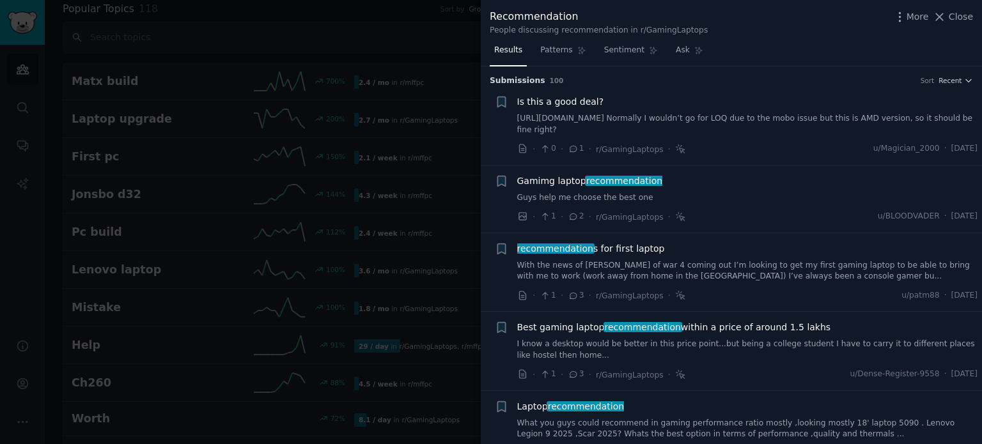
click at [956, 24] on div "More Close" at bounding box center [933, 17] width 80 height 16
click at [956, 7] on div "Recommendation People discussing recommendation in r/GamingLaptops More Close" at bounding box center [731, 20] width 501 height 40
click at [952, 17] on span "Close" at bounding box center [961, 16] width 24 height 13
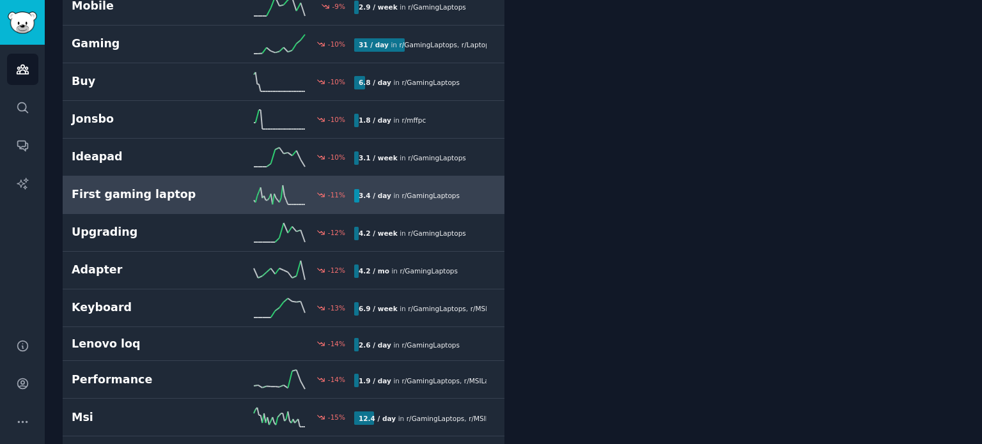
scroll to position [3046, 0]
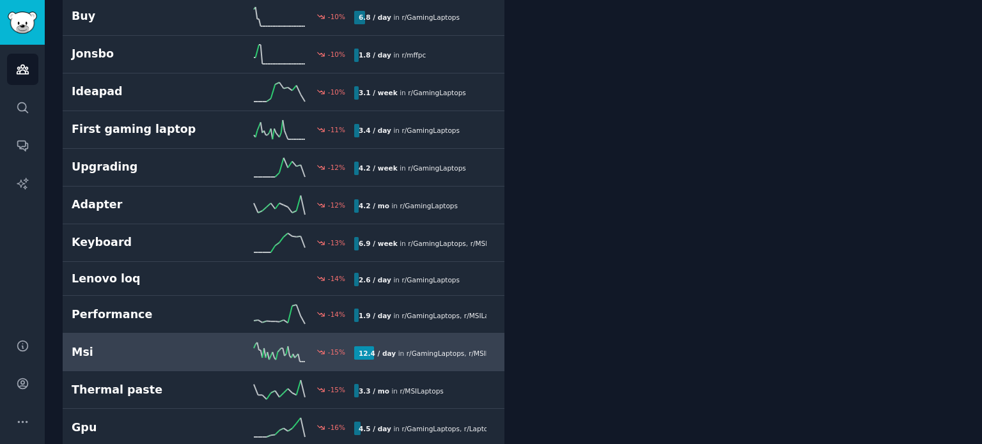
click at [389, 346] on div "12.4 / day in r/ GamingLaptops , r/ MSILaptops" at bounding box center [420, 352] width 132 height 13
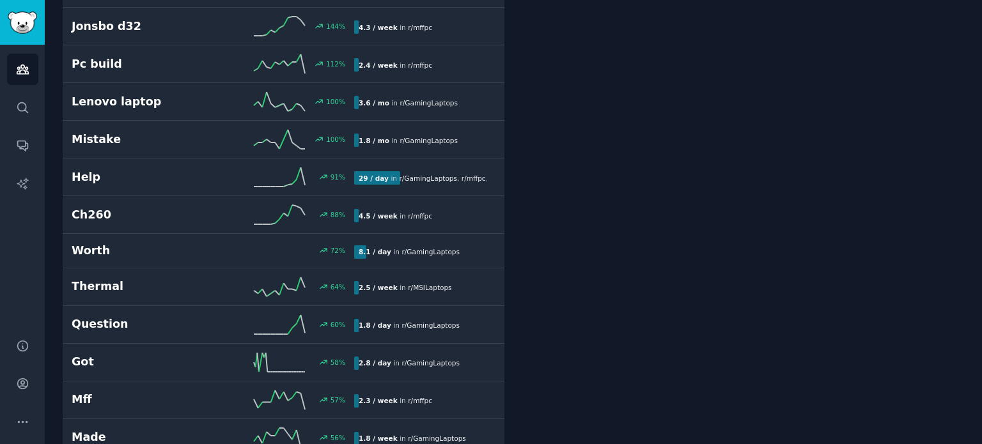
scroll to position [71, 0]
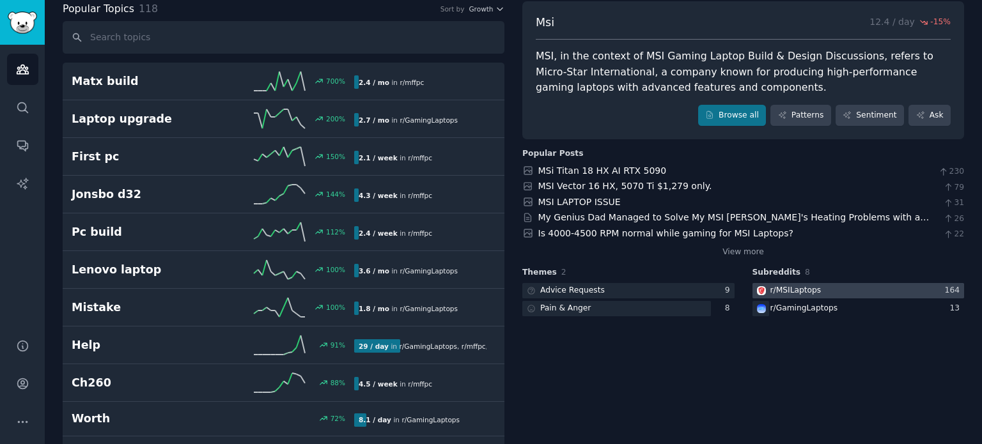
click at [849, 287] on div at bounding box center [858, 291] width 212 height 16
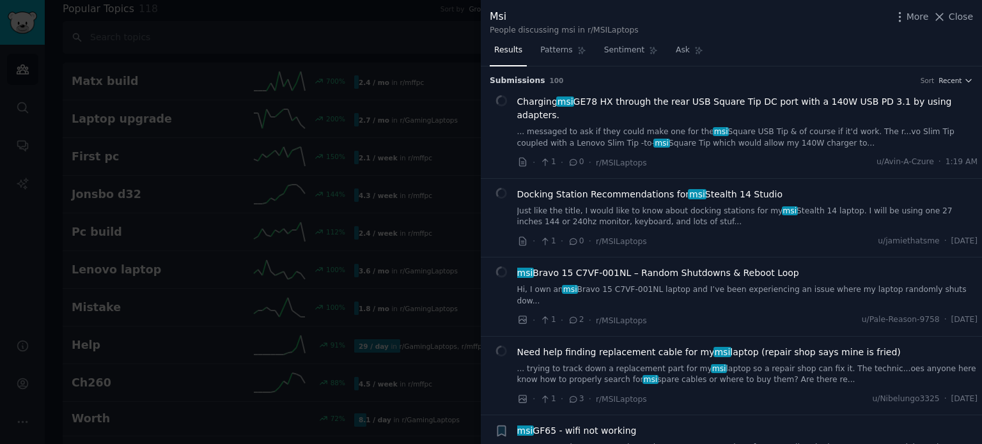
click at [650, 188] on span "Docking Station Recommendations for msi Stealth 14 Studio" at bounding box center [649, 194] width 265 height 13
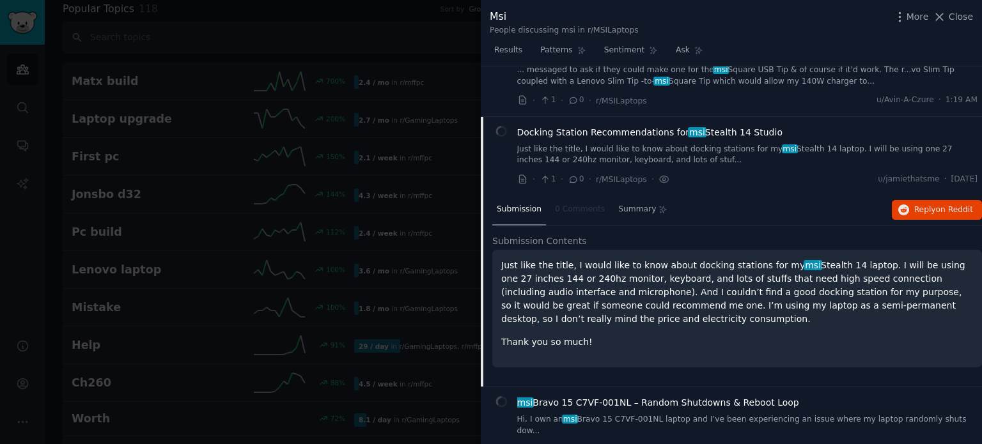
scroll to position [99, 0]
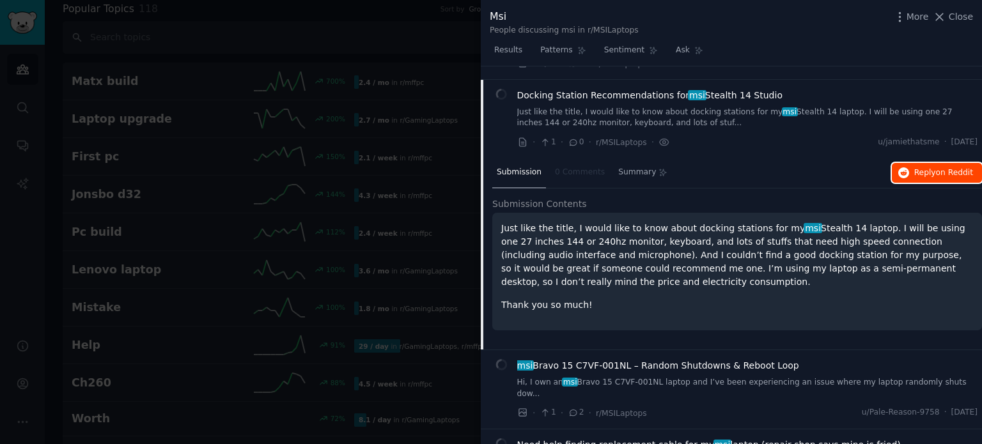
click at [921, 167] on span "Reply on Reddit" at bounding box center [943, 173] width 59 height 12
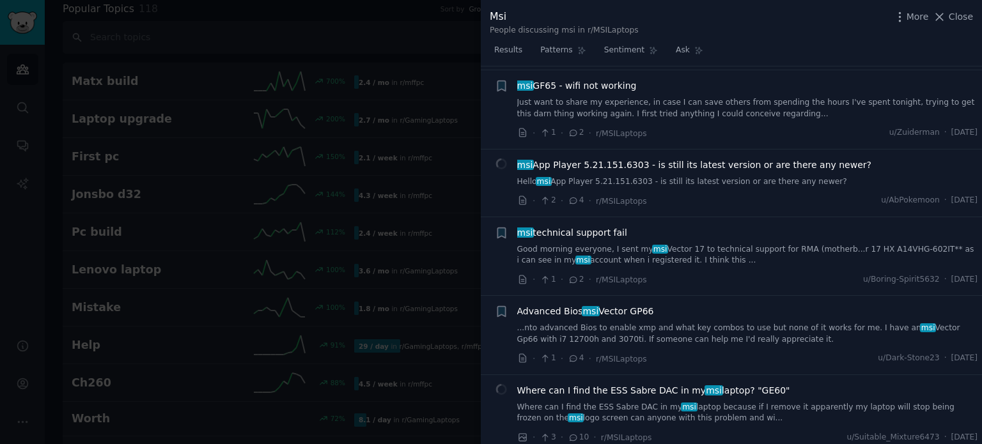
scroll to position [521, 0]
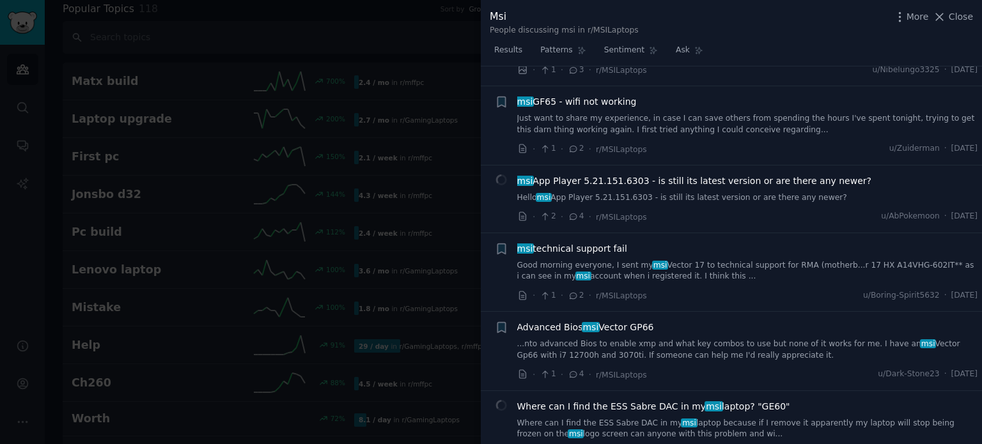
click at [694, 175] on div "msi App Player 5.21.151.6303 - is still its latest version or are there any new…" at bounding box center [747, 189] width 461 height 29
click at [701, 175] on span "msi App Player 5.21.151.6303 - is still its latest version or are there any new…" at bounding box center [694, 181] width 354 height 13
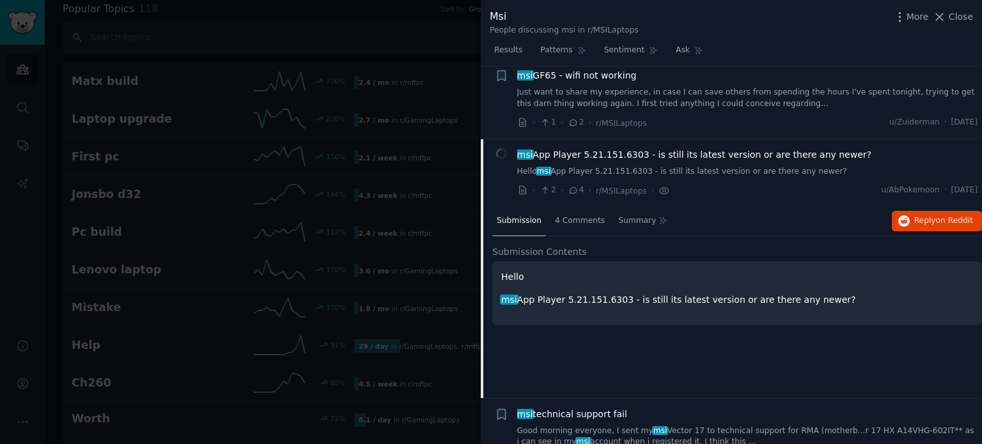
scroll to position [403, 0]
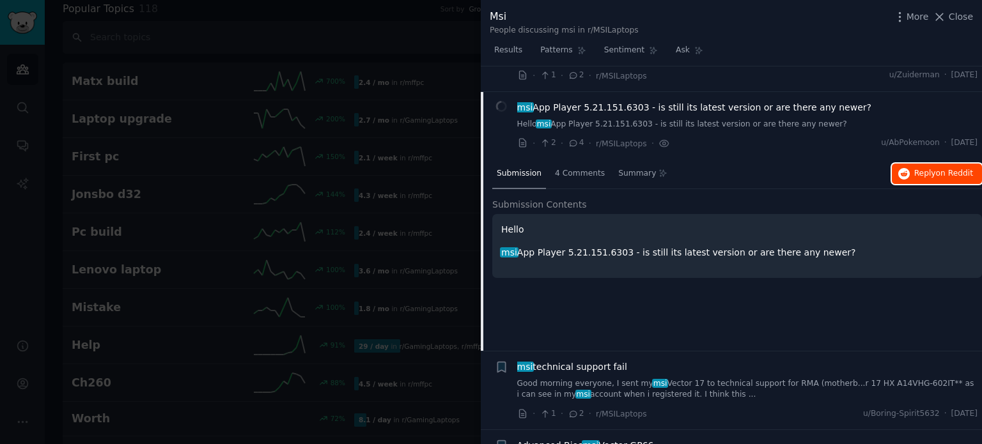
click at [940, 169] on span "on Reddit" at bounding box center [954, 173] width 37 height 9
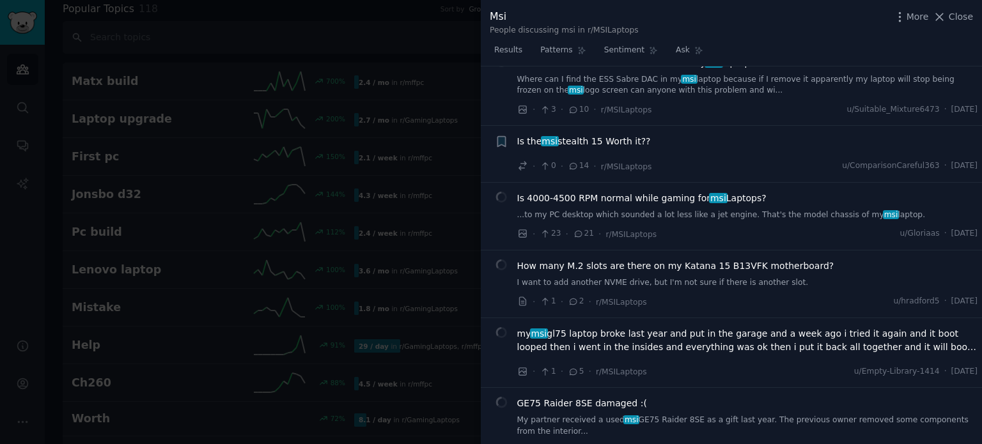
scroll to position [866, 0]
click at [710, 259] on span "How many M.2 slots are there on my Katana 15 B13VFK motherboard?" at bounding box center [675, 265] width 317 height 13
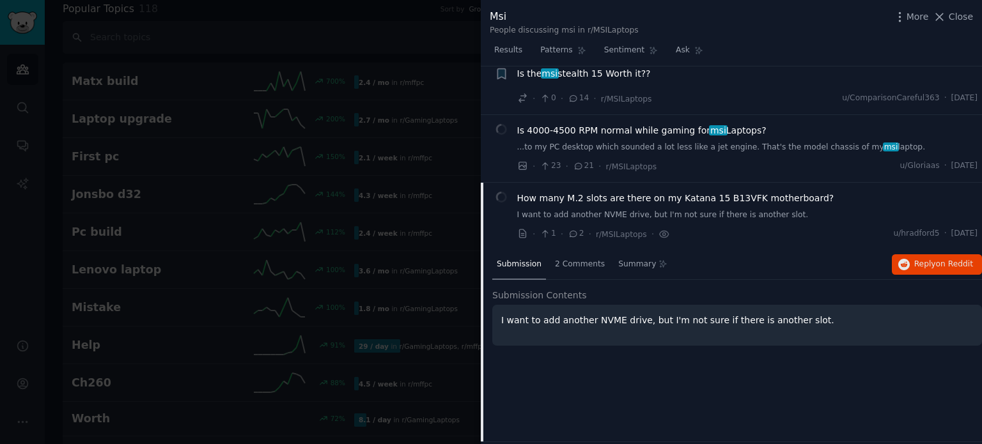
scroll to position [831, 0]
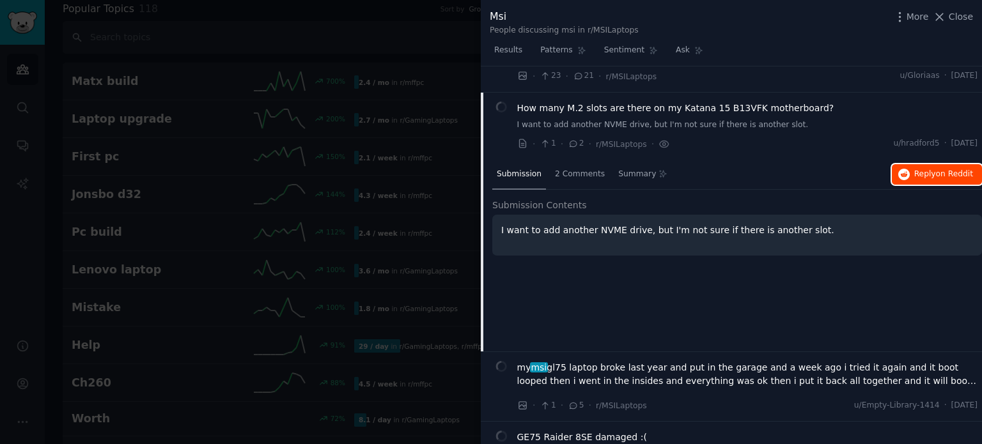
click at [928, 164] on button "Reply on Reddit" at bounding box center [937, 174] width 90 height 20
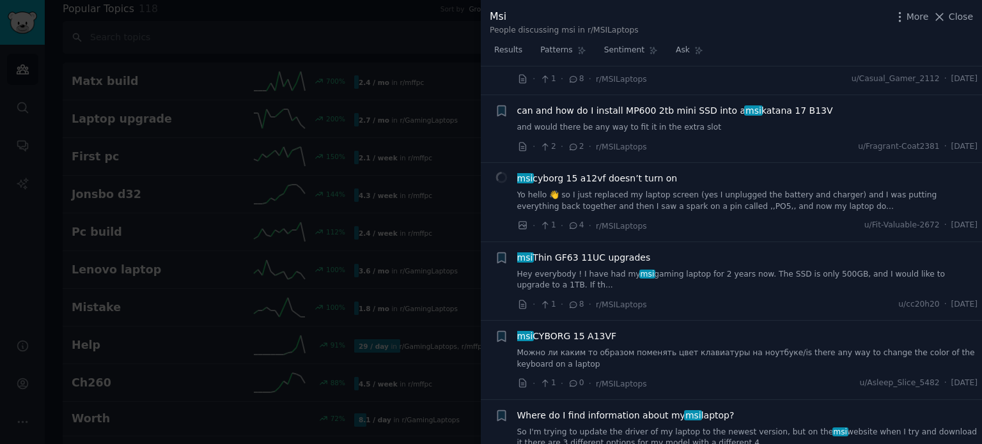
scroll to position [1770, 0]
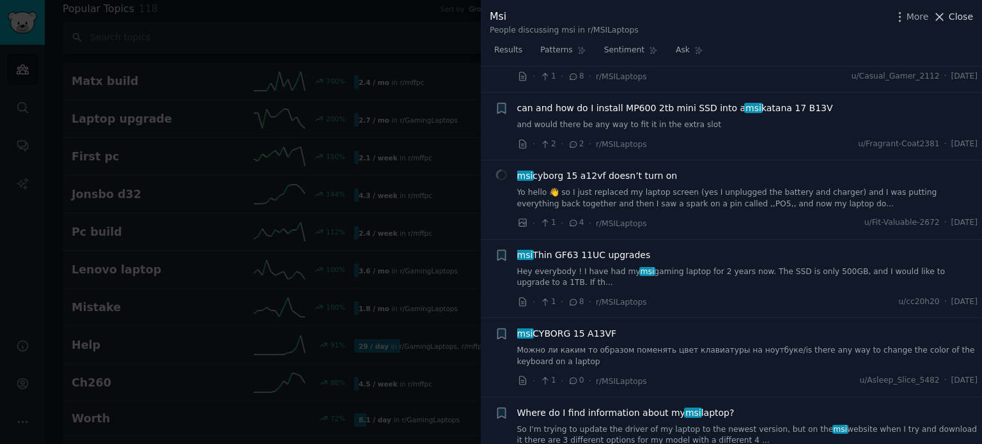
click at [955, 19] on span "Close" at bounding box center [961, 16] width 24 height 13
